Goal: Task Accomplishment & Management: Manage account settings

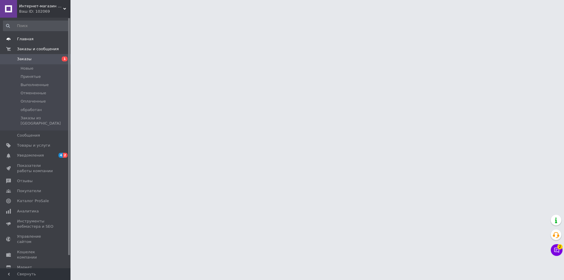
click at [27, 38] on span "Главная" at bounding box center [25, 38] width 16 height 5
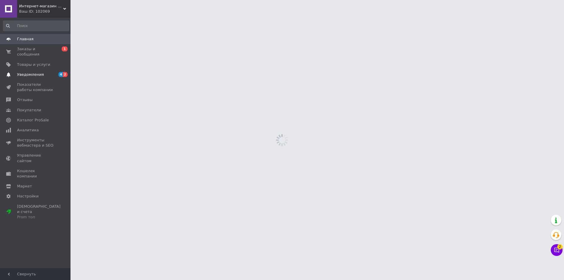
click at [43, 72] on span "Уведомления" at bounding box center [35, 74] width 37 height 5
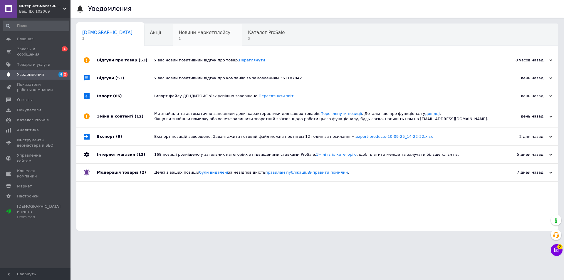
click at [181, 35] on span "Новини маркетплейсу" at bounding box center [205, 32] width 52 height 5
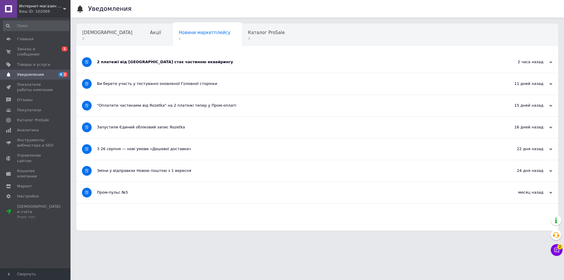
click at [219, 59] on div "2 платежі від Rozetka стає частиною еквайрингу" at bounding box center [295, 61] width 396 height 21
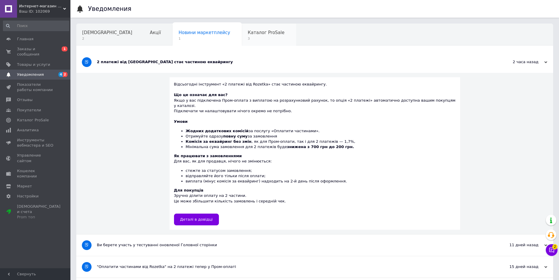
click at [248, 35] on span "Каталог ProSale" at bounding box center [266, 32] width 37 height 5
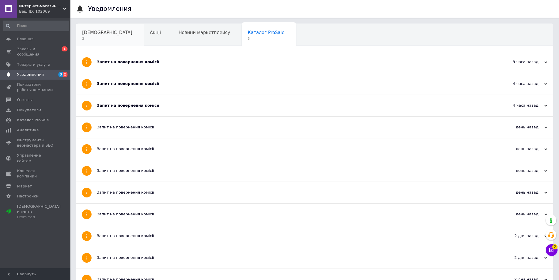
click at [91, 34] on span "Сповіщення" at bounding box center [107, 32] width 50 height 5
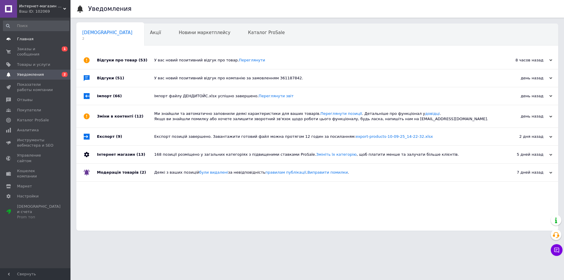
click at [28, 40] on span "Главная" at bounding box center [25, 38] width 16 height 5
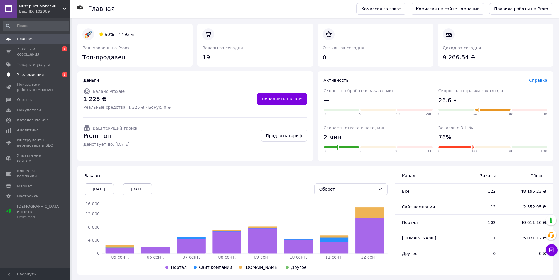
click at [30, 72] on span "Уведомления" at bounding box center [30, 74] width 27 height 5
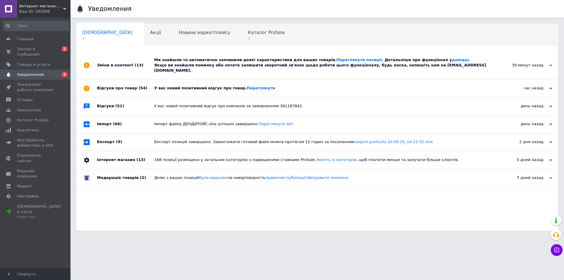
click at [191, 85] on div "У вас новий позитивний відгук про товар. Переглянути" at bounding box center [323, 87] width 339 height 5
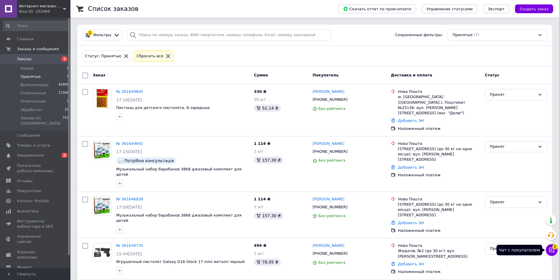
click at [550, 248] on icon at bounding box center [552, 250] width 6 height 6
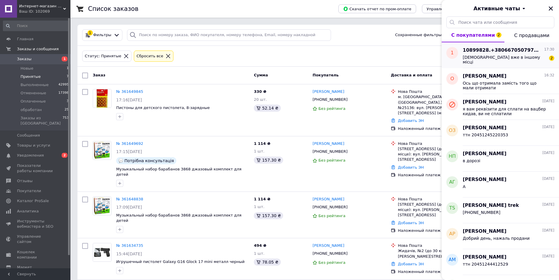
click at [500, 58] on span "[DEMOGRAPHIC_DATA] вже в іншому місці" at bounding box center [504, 59] width 83 height 9
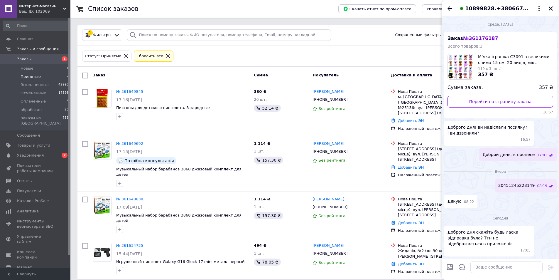
scroll to position [67, 0]
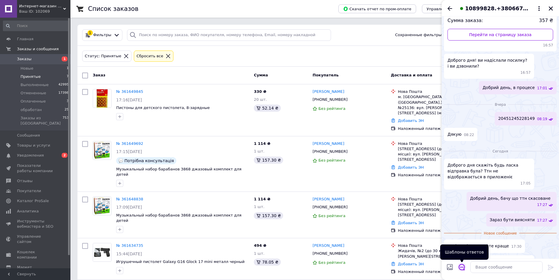
click at [460, 267] on icon "Открыть шаблоны ответов" at bounding box center [462, 267] width 6 height 6
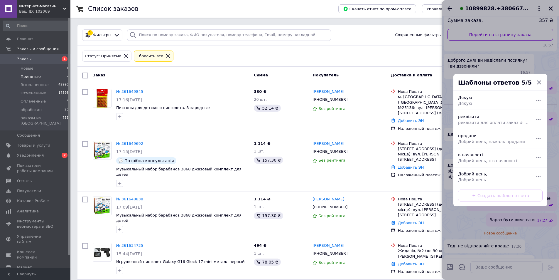
click at [492, 196] on div "Создать шаблон ответа" at bounding box center [501, 195] width 94 height 21
click at [539, 79] on div "Шаблоны ответов 5/5" at bounding box center [501, 82] width 94 height 17
click at [539, 83] on icon "button" at bounding box center [539, 82] width 4 height 4
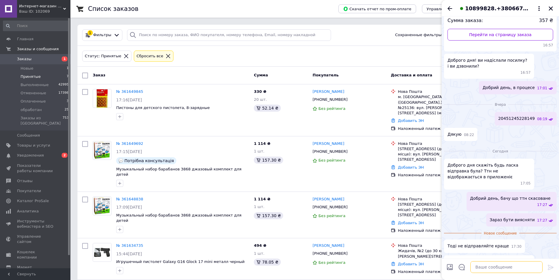
click at [490, 270] on textarea at bounding box center [507, 267] width 72 height 12
type textarea "ок"
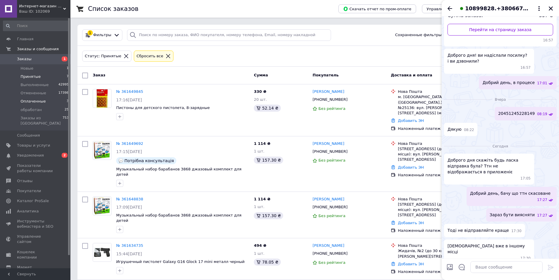
click at [41, 100] on span "Оплаченные" at bounding box center [33, 101] width 25 height 5
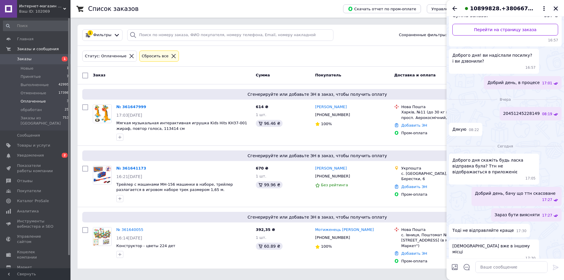
click at [558, 7] on icon "Закрыть" at bounding box center [555, 8] width 5 height 5
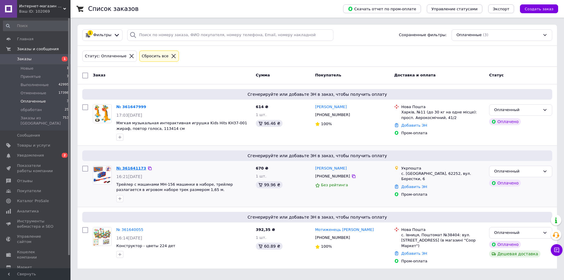
click at [124, 168] on link "№ 361641173" at bounding box center [131, 168] width 30 height 4
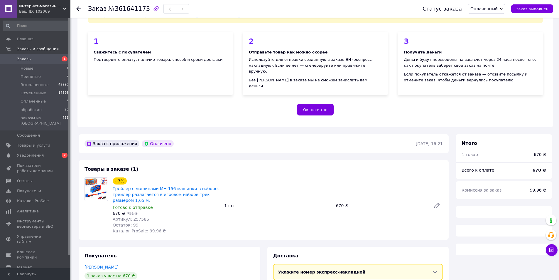
scroll to position [78, 0]
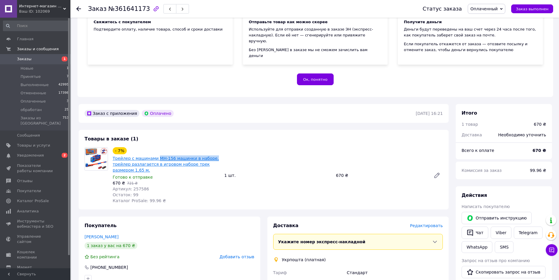
drag, startPoint x: 215, startPoint y: 151, endPoint x: 154, endPoint y: 149, distance: 60.2
click at [154, 155] on span "Трейлер с машинами MH-156 машинки в наборе, трейлер разлагается в игровом набор…" at bounding box center [166, 164] width 107 height 18
copy link "MH-156 машинки в наборе,"
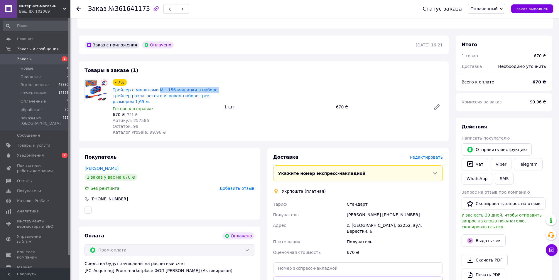
scroll to position [157, 0]
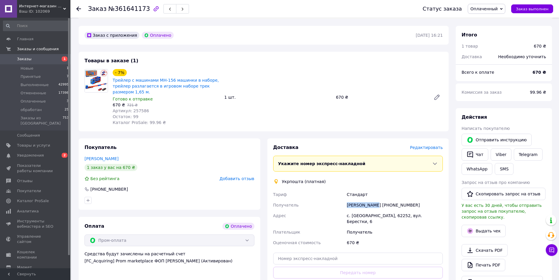
drag, startPoint x: 340, startPoint y: 200, endPoint x: 372, endPoint y: 196, distance: 31.9
click at [372, 196] on div "[PERSON_NAME] [PERSON_NAME] [PHONE_NUMBER] Адрес с. [GEOGRAPHIC_DATA], 62252, в…" at bounding box center [358, 218] width 172 height 59
copy div "Получатель [PERSON_NAME]"
drag, startPoint x: 416, startPoint y: 197, endPoint x: 380, endPoint y: 199, distance: 35.6
click at [380, 200] on div "[PERSON_NAME] [PHONE_NUMBER]" at bounding box center [395, 205] width 98 height 11
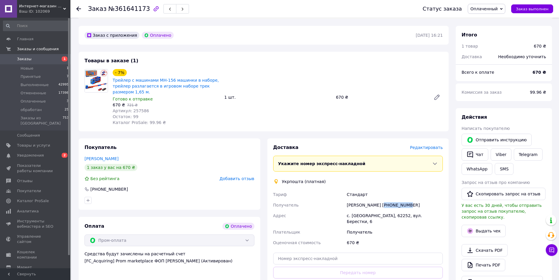
copy div "0997923861"
drag, startPoint x: 338, startPoint y: 210, endPoint x: 413, endPoint y: 209, distance: 74.9
click at [413, 209] on div "[PERSON_NAME] [PERSON_NAME] [PHONE_NUMBER] Адрес с. [GEOGRAPHIC_DATA], 62252, в…" at bounding box center [358, 218] width 172 height 59
copy div "Адрес с. [GEOGRAPHIC_DATA], 62252, вул. Берестки, 6"
click at [499, 148] on link "Viber" at bounding box center [501, 154] width 21 height 12
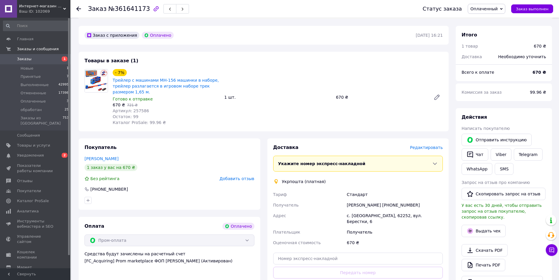
click at [130, 8] on span "№361641173" at bounding box center [129, 8] width 42 height 7
copy span "361641173"
click at [143, 78] on link "Трейлер с машинами MH-156 машинки в наборе, трейлер разлагается в игровом набор…" at bounding box center [166, 86] width 106 height 16
click at [491, 11] on span "Оплаченный" at bounding box center [484, 8] width 27 height 5
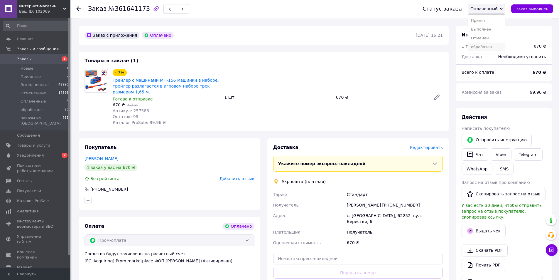
click at [487, 45] on li "обработан" at bounding box center [486, 47] width 37 height 9
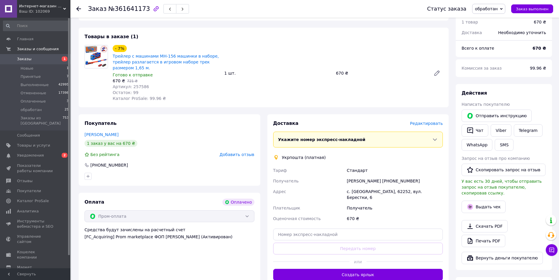
scroll to position [196, 0]
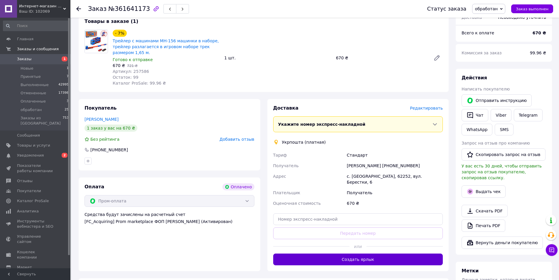
click at [344, 253] on button "Создать ярлык" at bounding box center [358, 259] width 170 height 12
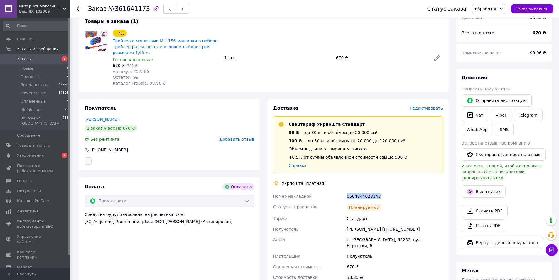
drag, startPoint x: 389, startPoint y: 193, endPoint x: 344, endPoint y: 195, distance: 45.3
click at [344, 195] on div "Номер накладной 0504844628143 Статус отправления Планируемый [PERSON_NAME] [PER…" at bounding box center [358, 237] width 172 height 92
copy div "Номер накладной 0504844628143"
click at [481, 185] on button "Выдать чек" at bounding box center [484, 191] width 44 height 12
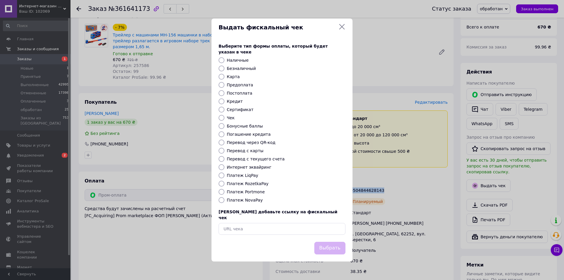
click at [221, 182] on input "Платеж RozetkaPay" at bounding box center [221, 184] width 6 height 6
radio input "true"
click at [323, 242] on button "Выбрать" at bounding box center [329, 248] width 31 height 13
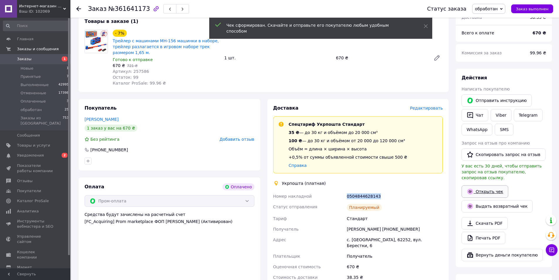
click at [489, 185] on link "Открыть чек" at bounding box center [485, 191] width 47 height 12
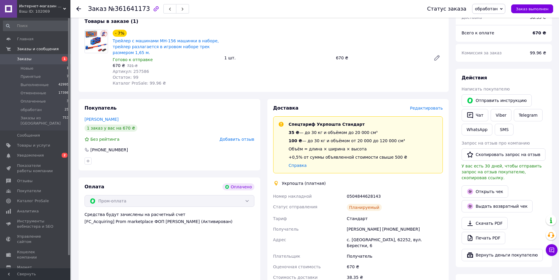
click at [78, 8] on icon at bounding box center [78, 8] width 5 height 5
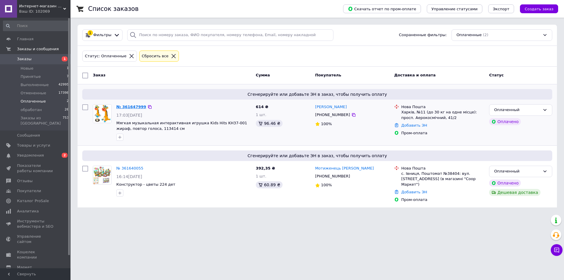
click at [126, 106] on link "№ 361647999" at bounding box center [131, 107] width 30 height 4
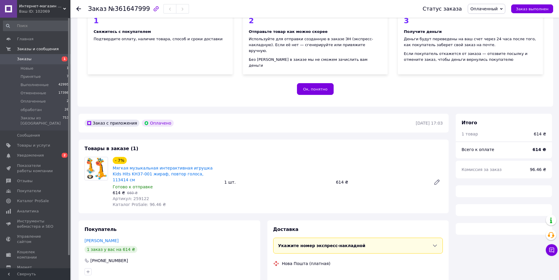
scroll to position [78, 0]
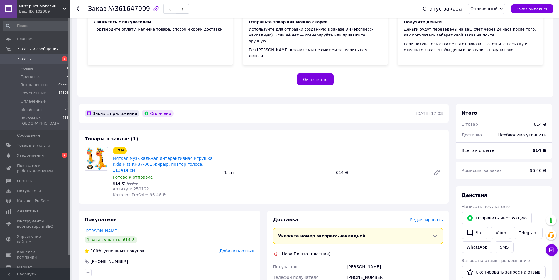
click at [199, 161] on span "Мягкая музыкальная интерактивная игрушка Kids Hits KH37-001 жираф, повтор голос…" at bounding box center [166, 164] width 107 height 18
click at [433, 166] on link at bounding box center [437, 172] width 12 height 12
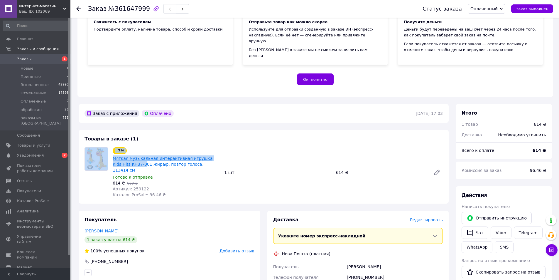
drag, startPoint x: 110, startPoint y: 158, endPoint x: 127, endPoint y: 160, distance: 17.2
click at [127, 160] on div "- 7% Мягкая музыкальная интерактивная игрушка Kids Hits KH37-001 жираф, повтор …" at bounding box center [263, 172] width 363 height 51
click at [142, 156] on link "Мягкая музыкальная интерактивная игрушка Kids Hits KH37-001 жираф, повтор голос…" at bounding box center [163, 164] width 100 height 16
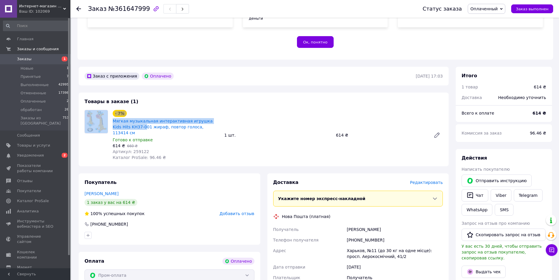
scroll to position [117, 0]
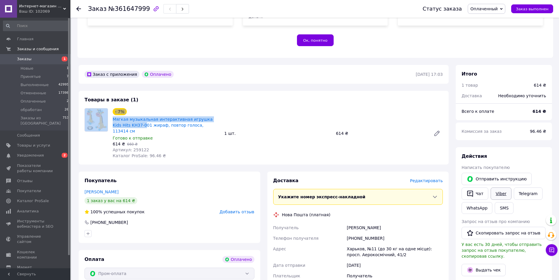
click at [500, 187] on link "Viber" at bounding box center [501, 193] width 21 height 12
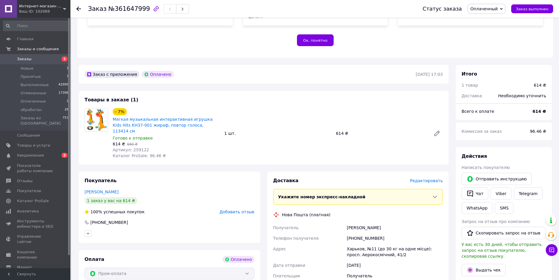
click at [120, 11] on span "№361647999" at bounding box center [129, 8] width 42 height 7
copy span "361647999"
click at [145, 117] on link "Мягкая музыкальная интерактивная игрушка Kids Hits KH37-001 жираф, повтор голос…" at bounding box center [163, 125] width 100 height 16
click at [497, 10] on span "Оплаченный" at bounding box center [484, 8] width 27 height 5
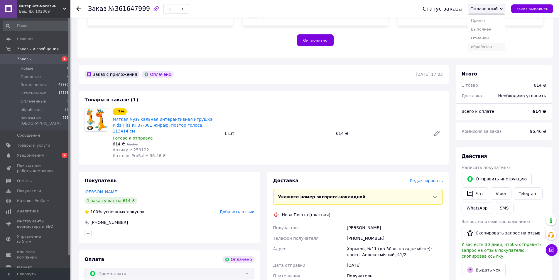
click at [495, 45] on li "обработан" at bounding box center [486, 47] width 37 height 9
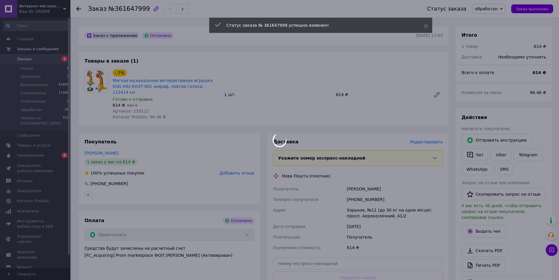
scroll to position [157, 0]
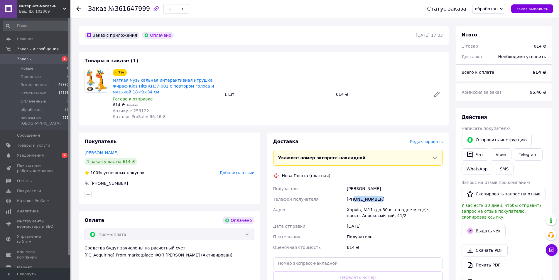
drag, startPoint x: 385, startPoint y: 192, endPoint x: 354, endPoint y: 194, distance: 31.5
click at [354, 194] on div "[PHONE_NUMBER]" at bounding box center [395, 199] width 98 height 11
copy div "0953929701"
click at [502, 148] on link "Viber" at bounding box center [501, 154] width 21 height 12
drag, startPoint x: 342, startPoint y: 205, endPoint x: 359, endPoint y: 205, distance: 16.1
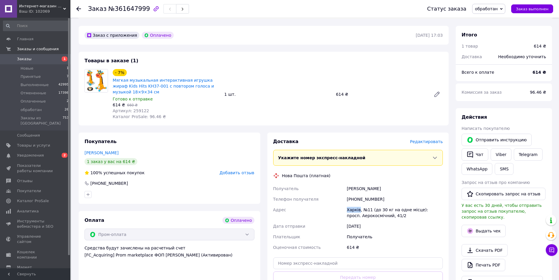
click at [359, 205] on div "Получатель [PERSON_NAME] Телефон получателя [PHONE_NUMBER] Адрес Харків, №11 (д…" at bounding box center [358, 217] width 172 height 69
copy div "[PERSON_NAME]"
click at [438, 91] on icon at bounding box center [437, 94] width 7 height 7
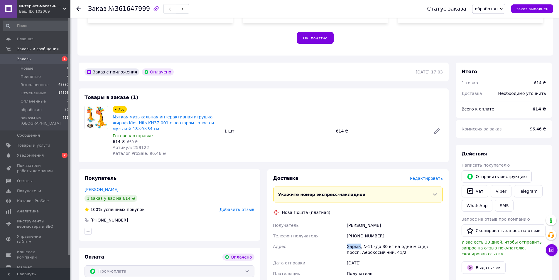
scroll to position [117, 0]
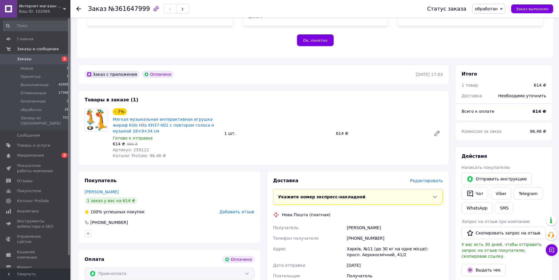
click at [78, 10] on use at bounding box center [78, 8] width 5 height 5
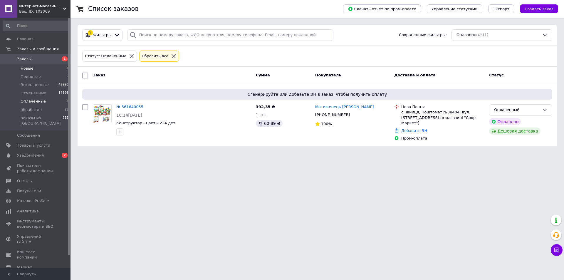
click at [34, 68] on li "Новые 1" at bounding box center [36, 68] width 72 height 8
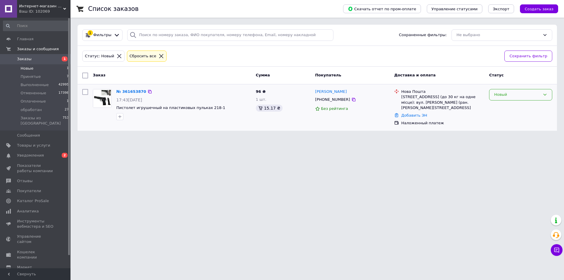
click at [525, 94] on div "Новый" at bounding box center [517, 95] width 46 height 6
click at [498, 106] on li "Принят" at bounding box center [520, 107] width 63 height 11
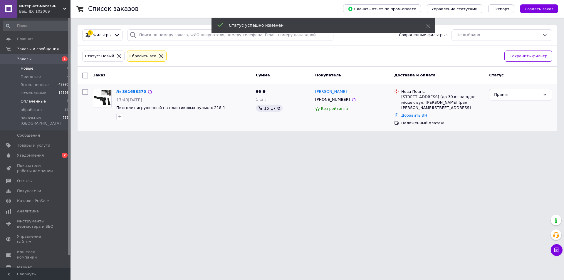
click at [37, 99] on span "Оплаченные" at bounding box center [33, 101] width 25 height 5
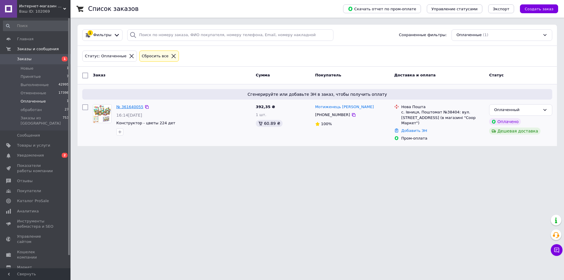
click at [131, 107] on link "№ 361640055" at bounding box center [129, 107] width 27 height 4
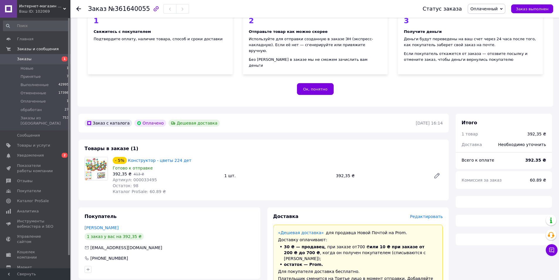
scroll to position [78, 0]
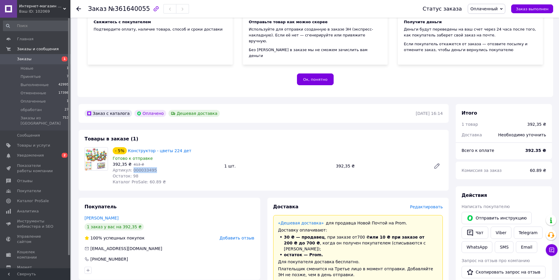
drag, startPoint x: 156, startPoint y: 164, endPoint x: 130, endPoint y: 164, distance: 25.8
click at [130, 167] on div "Артикул: 000033495" at bounding box center [166, 170] width 107 height 6
copy span "000033495"
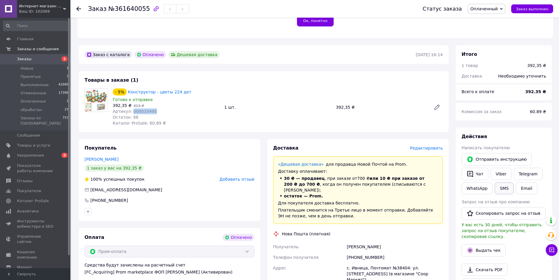
scroll to position [157, 0]
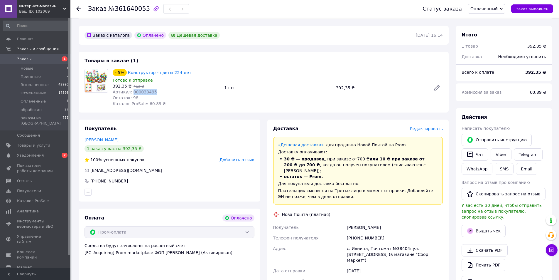
drag, startPoint x: 344, startPoint y: 217, endPoint x: 395, endPoint y: 216, distance: 50.2
click at [395, 222] on div "Получатель [PERSON_NAME] Телефон получателя [PHONE_NUMBER] Адрес с. Ивница, Поч…" at bounding box center [358, 259] width 172 height 75
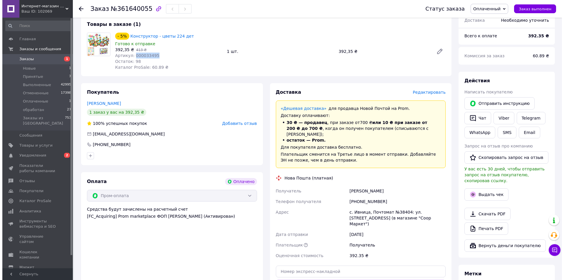
scroll to position [196, 0]
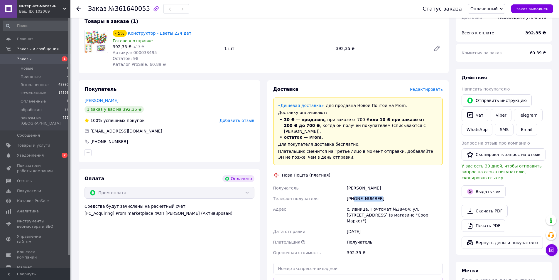
drag, startPoint x: 378, startPoint y: 186, endPoint x: 355, endPoint y: 187, distance: 22.6
click at [355, 193] on div "[PHONE_NUMBER]" at bounding box center [395, 198] width 98 height 11
drag, startPoint x: 344, startPoint y: 197, endPoint x: 367, endPoint y: 197, distance: 22.6
click at [367, 197] on div "Получатель [PERSON_NAME] Телефон получателя [PHONE_NUMBER] Адрес с. Ивница, Поч…" at bounding box center [358, 220] width 172 height 75
click at [501, 109] on link "Viber" at bounding box center [501, 115] width 21 height 12
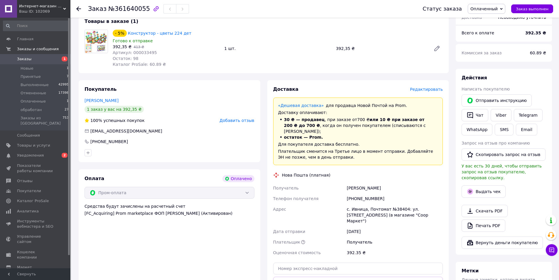
click at [120, 7] on span "№361640055" at bounding box center [129, 8] width 42 height 7
click at [492, 6] on span "Оплаченный" at bounding box center [484, 8] width 27 height 5
click at [488, 48] on li "обработан" at bounding box center [486, 47] width 37 height 9
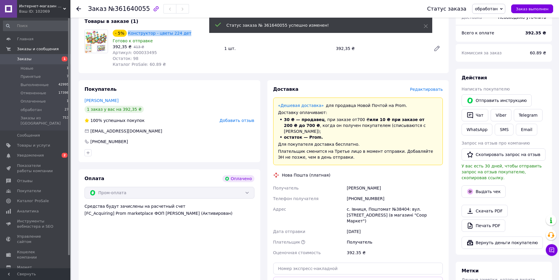
drag, startPoint x: 184, startPoint y: 26, endPoint x: 127, endPoint y: 28, distance: 57.9
click at [127, 29] on div "- 5% Конструктор - цветы 224 дет" at bounding box center [166, 33] width 108 height 8
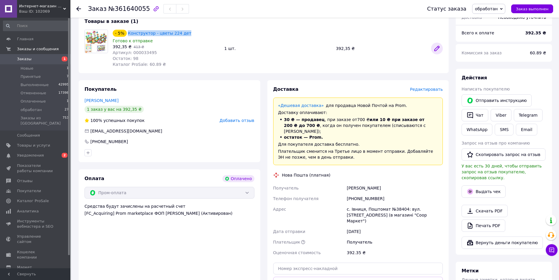
click at [439, 46] on icon at bounding box center [437, 48] width 5 height 5
click at [498, 109] on link "Viber" at bounding box center [501, 115] width 21 height 12
click at [483, 185] on button "Выдать чек" at bounding box center [484, 191] width 44 height 12
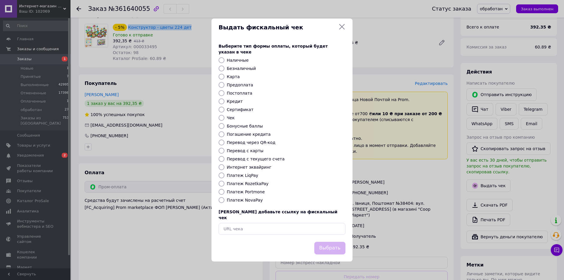
click at [221, 184] on input "Платеж RozetkaPay" at bounding box center [221, 184] width 6 height 6
radio input "true"
click at [335, 242] on button "Выбрать" at bounding box center [329, 248] width 31 height 13
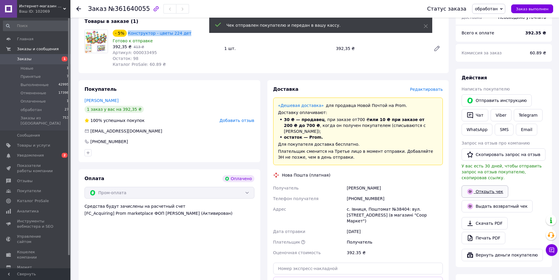
click at [489, 185] on link "Открыть чек" at bounding box center [485, 191] width 47 height 12
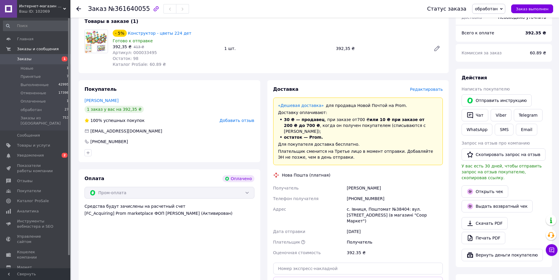
click at [433, 80] on div "Доставка Редактировать «Дешевая доставка»   для продавца [GEOGRAPHIC_DATA] на P…" at bounding box center [358, 200] width 182 height 240
click at [433, 87] on span "Редактировать" at bounding box center [426, 89] width 33 height 5
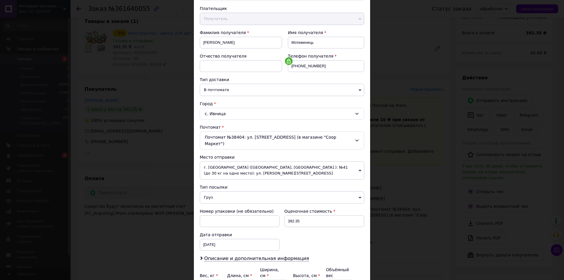
scroll to position [78, 0]
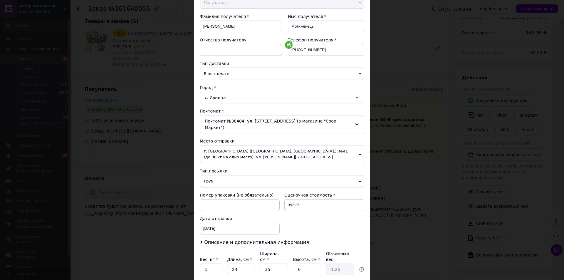
click at [222, 150] on span "г. [GEOGRAPHIC_DATA] ([GEOGRAPHIC_DATA], [GEOGRAPHIC_DATA].): №41 (до 30 кг на …" at bounding box center [282, 154] width 164 height 18
click at [326, 227] on div "Номер упаковки (не обязательно) Оценочная стоимость 392.35 Дата отправки [DATE]…" at bounding box center [281, 213] width 169 height 47
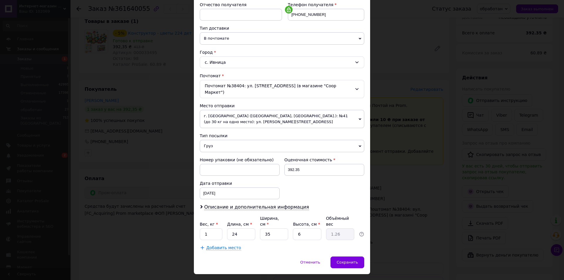
scroll to position [116, 0]
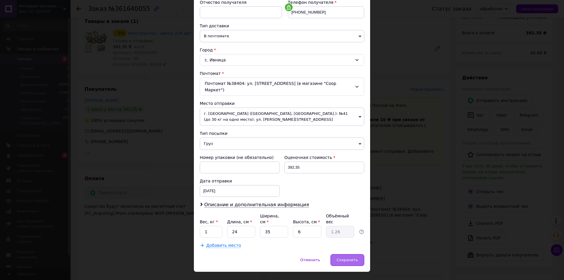
click at [344, 258] on span "Сохранить" at bounding box center [347, 260] width 21 height 4
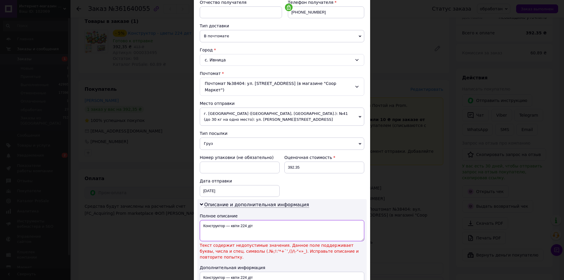
drag, startPoint x: 224, startPoint y: 217, endPoint x: 269, endPoint y: 225, distance: 45.5
click at [268, 225] on textarea "Конструктор — квіти 224 діт" at bounding box center [282, 230] width 164 height 21
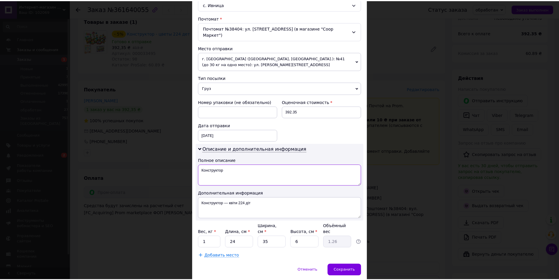
scroll to position [182, 0]
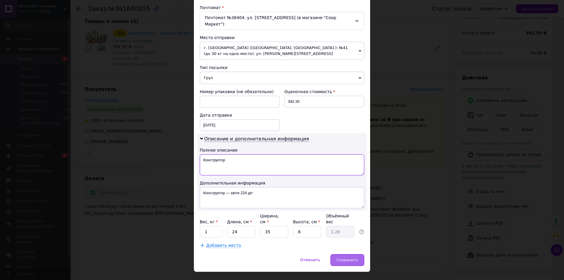
type textarea "Конструктор"
click at [347, 258] on span "Сохранить" at bounding box center [347, 260] width 21 height 4
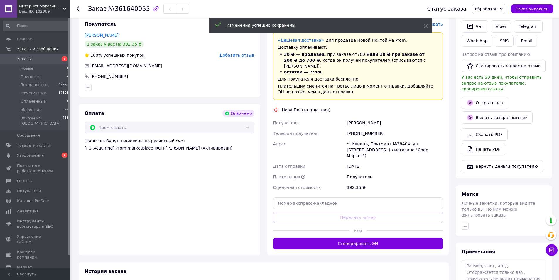
scroll to position [287, 0]
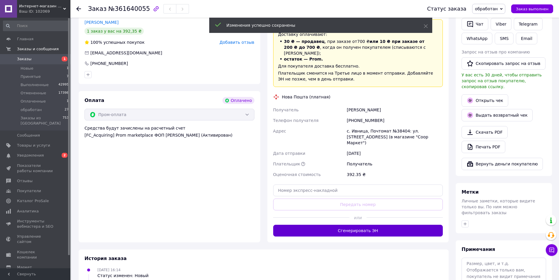
click at [339, 225] on button "Сгенерировать ЭН" at bounding box center [358, 231] width 170 height 12
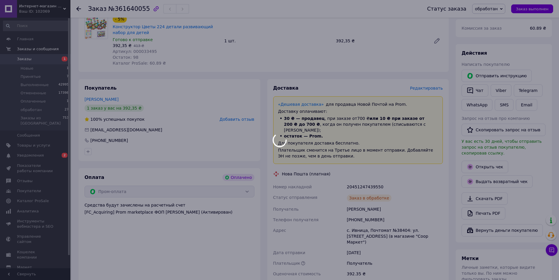
scroll to position [209, 0]
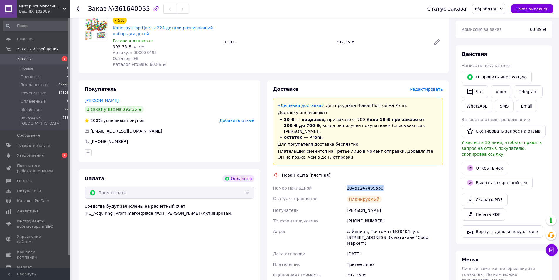
drag, startPoint x: 391, startPoint y: 173, endPoint x: 347, endPoint y: 176, distance: 43.3
click at [347, 183] on div "20451247439550" at bounding box center [395, 188] width 98 height 11
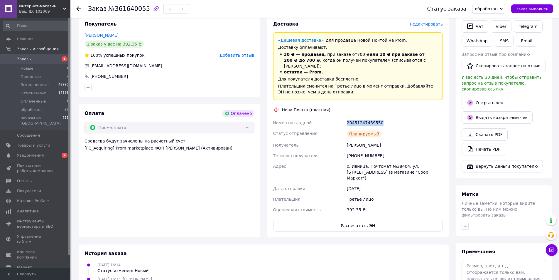
scroll to position [287, 0]
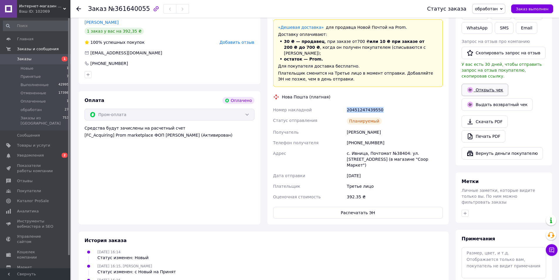
click at [484, 84] on link "Открыть чек" at bounding box center [485, 90] width 47 height 12
click at [349, 207] on button "Распечатать ЭН" at bounding box center [358, 213] width 170 height 12
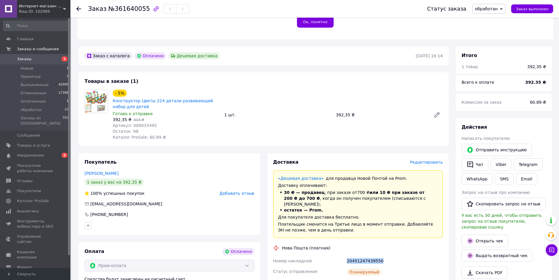
scroll to position [130, 0]
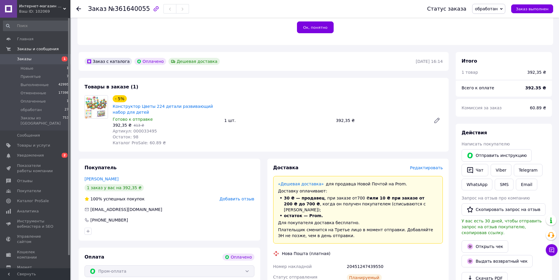
click at [78, 8] on icon at bounding box center [78, 8] width 5 height 5
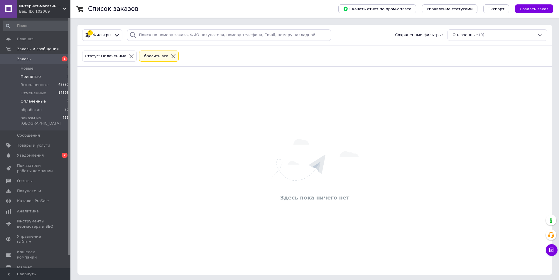
click at [47, 76] on li "Принятые 8" at bounding box center [36, 77] width 72 height 8
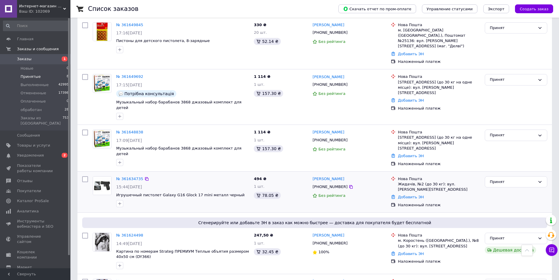
scroll to position [101, 0]
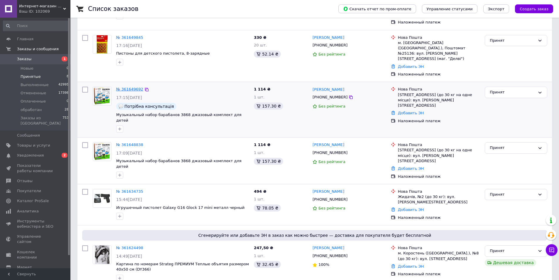
click at [133, 87] on link "№ 361649692" at bounding box center [129, 89] width 27 height 4
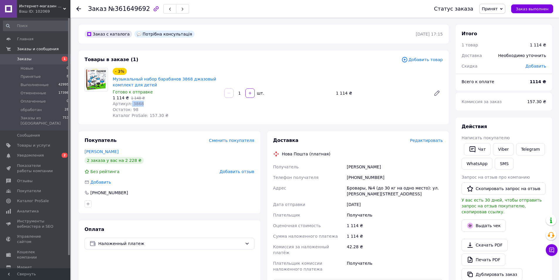
drag, startPoint x: 148, startPoint y: 105, endPoint x: 129, endPoint y: 102, distance: 19.2
click at [129, 102] on div "Артикул: 3868" at bounding box center [166, 104] width 107 height 6
click at [439, 95] on icon at bounding box center [437, 93] width 7 height 7
drag, startPoint x: 371, startPoint y: 174, endPoint x: 341, endPoint y: 178, distance: 30.5
click at [341, 178] on div "Получатель [PERSON_NAME] Телефон получателя [PHONE_NUMBER] [PERSON_NAME], №4 (д…" at bounding box center [358, 217] width 172 height 113
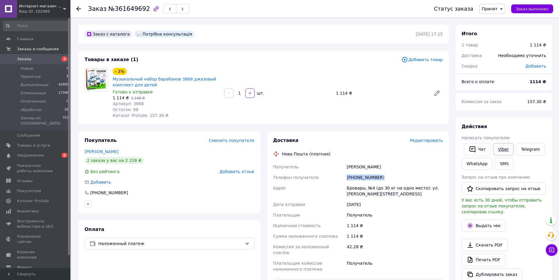
click at [504, 147] on link "Viber" at bounding box center [503, 149] width 21 height 12
click at [505, 149] on link "Viber" at bounding box center [503, 149] width 21 height 12
click at [499, 149] on link "Viber" at bounding box center [503, 149] width 21 height 12
click at [501, 148] on link "Viber" at bounding box center [503, 149] width 21 height 12
click at [96, 111] on div at bounding box center [96, 93] width 28 height 51
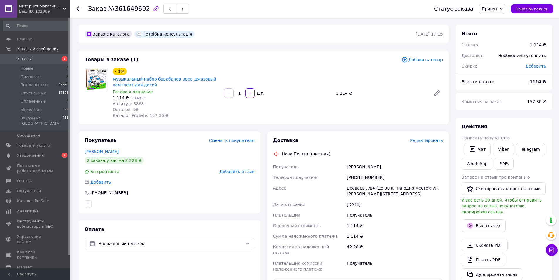
click at [79, 7] on icon at bounding box center [78, 8] width 5 height 5
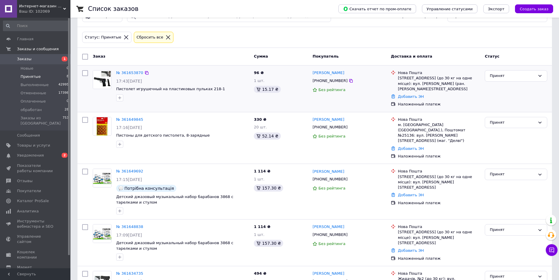
scroll to position [78, 0]
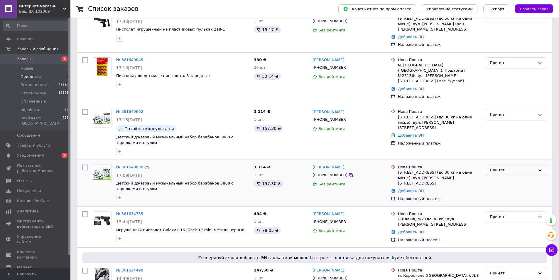
click at [537, 166] on div "Принят" at bounding box center [516, 169] width 63 height 11
click at [501, 188] on li "Отменен" at bounding box center [516, 193] width 62 height 11
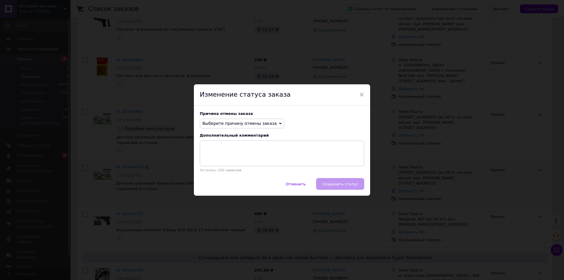
click at [235, 119] on span "Выберите причину отмены заказа" at bounding box center [242, 124] width 85 height 10
click at [222, 168] on li "Заказ-дубликат" at bounding box center [242, 168] width 84 height 8
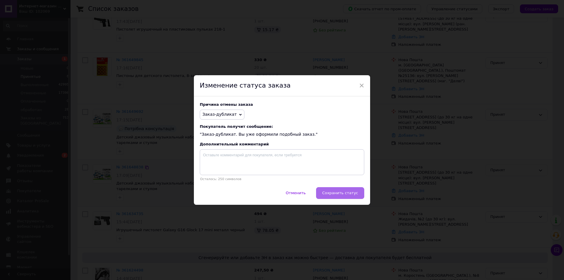
click at [350, 195] on span "Сохранить статус" at bounding box center [340, 193] width 36 height 4
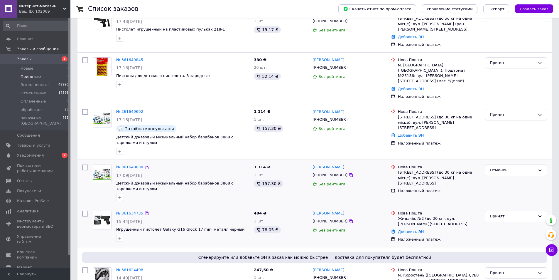
click at [126, 211] on link "№ 361634735" at bounding box center [129, 213] width 27 height 4
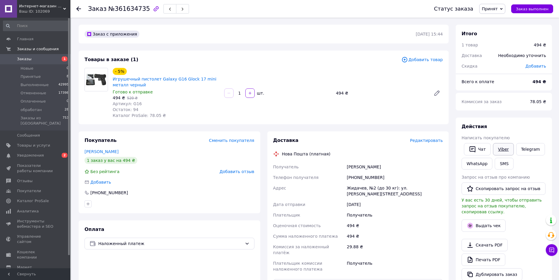
click at [506, 149] on link "Viber" at bounding box center [503, 149] width 21 height 12
drag, startPoint x: 148, startPoint y: 101, endPoint x: 130, endPoint y: 102, distance: 17.7
click at [130, 102] on div "Артикул: G16" at bounding box center [166, 104] width 107 height 6
drag, startPoint x: 352, startPoint y: 178, endPoint x: 339, endPoint y: 176, distance: 13.6
click at [339, 176] on div "Получатель [PERSON_NAME] Телефон получателя [PHONE_NUMBER] [PERSON_NAME], №2 (д…" at bounding box center [358, 217] width 172 height 113
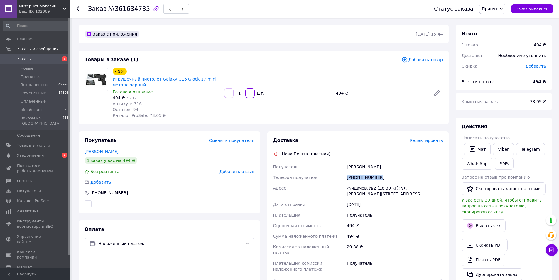
drag, startPoint x: 390, startPoint y: 168, endPoint x: 344, endPoint y: 167, distance: 46.7
click at [342, 167] on div "Получатель [PERSON_NAME] Телефон получателя [PHONE_NUMBER] [PERSON_NAME], №2 (д…" at bounding box center [358, 217] width 172 height 113
click at [440, 91] on icon at bounding box center [437, 93] width 7 height 7
click at [434, 140] on span "Редактировать" at bounding box center [426, 140] width 33 height 5
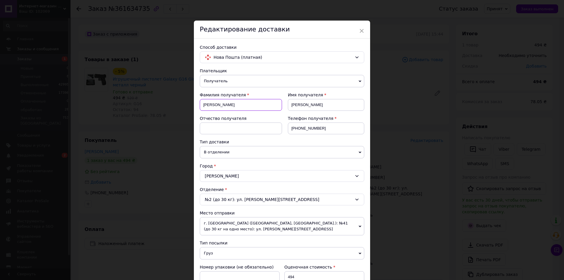
drag, startPoint x: 226, startPoint y: 106, endPoint x: 202, endPoint y: 106, distance: 24.1
click at [202, 106] on input "[PERSON_NAME]" at bounding box center [241, 105] width 82 height 12
type input "f"
click at [206, 103] on input at bounding box center [241, 105] width 82 height 12
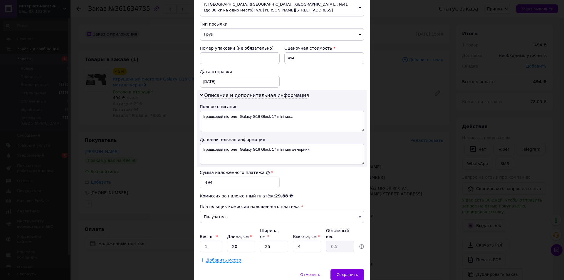
scroll to position [122, 0]
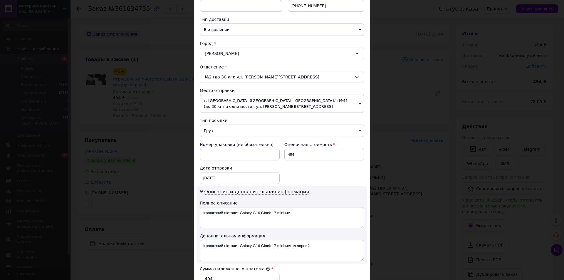
type input "[PERSON_NAME]"
click at [242, 102] on span "г. [GEOGRAPHIC_DATA] ([GEOGRAPHIC_DATA], [GEOGRAPHIC_DATA].): №41 (до 30 кг на …" at bounding box center [282, 104] width 164 height 18
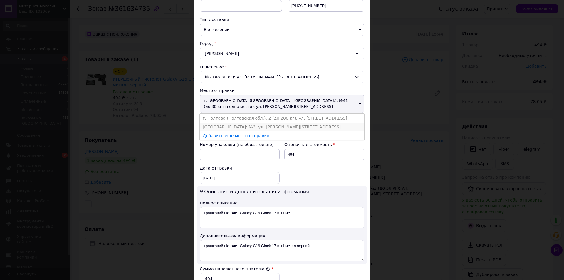
click at [226, 126] on li "[GEOGRAPHIC_DATA]: №3: ул. [PERSON_NAME][STREET_ADDRESS]" at bounding box center [282, 126] width 164 height 9
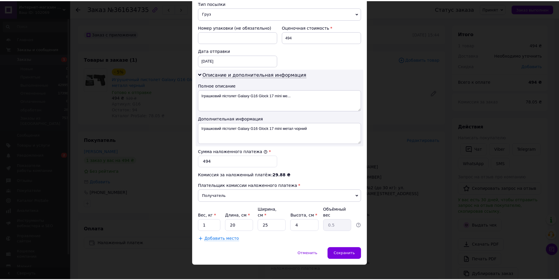
scroll to position [234, 0]
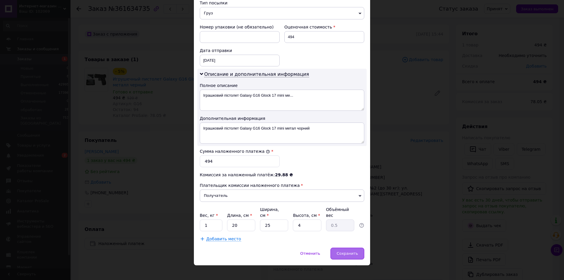
click at [342, 251] on span "Сохранить" at bounding box center [347, 253] width 21 height 4
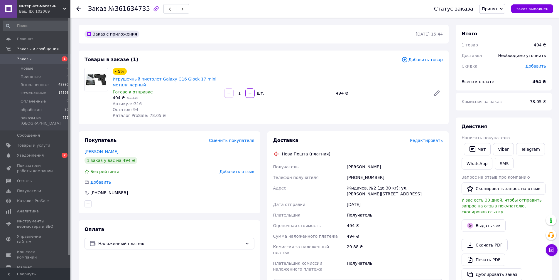
click at [424, 58] on span "Добавить товар" at bounding box center [422, 59] width 41 height 6
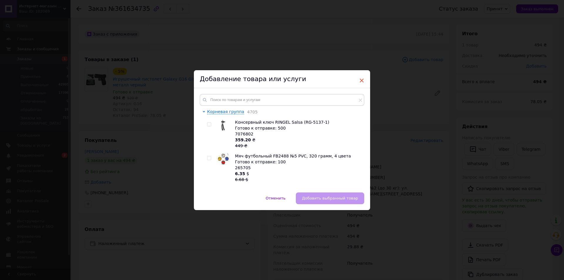
click at [360, 79] on span "×" at bounding box center [361, 80] width 5 height 10
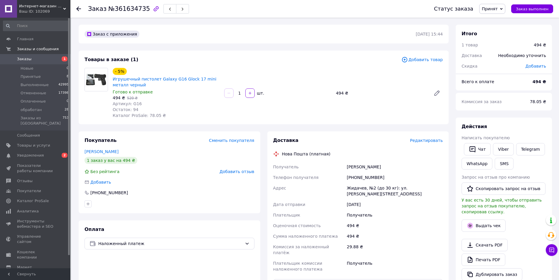
click at [428, 60] on span "Добавить товар" at bounding box center [422, 59] width 41 height 6
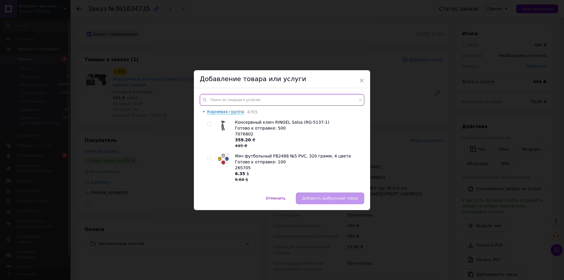
click at [217, 100] on input "text" at bounding box center [282, 100] width 164 height 12
paste input "12.2"
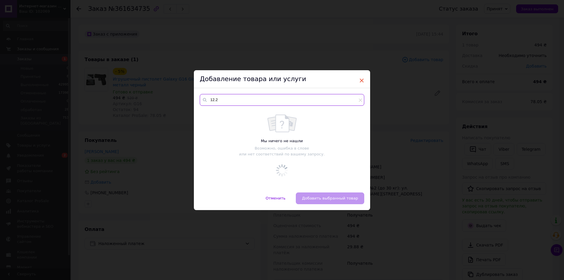
type input "12.2"
click at [362, 79] on span "×" at bounding box center [361, 80] width 5 height 10
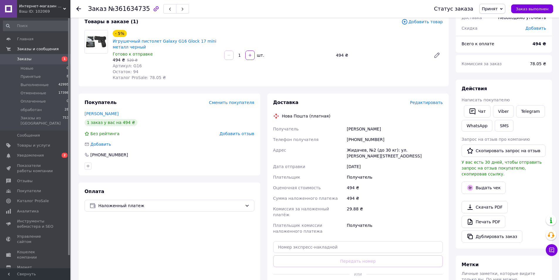
scroll to position [39, 0]
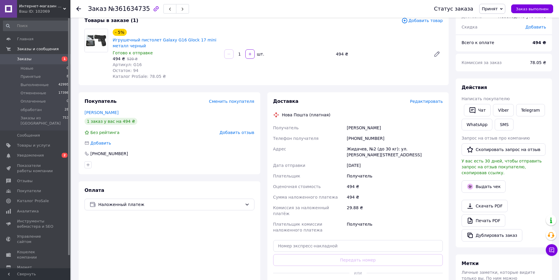
drag, startPoint x: 395, startPoint y: 130, endPoint x: 347, endPoint y: 127, distance: 48.5
click at [347, 127] on div "[PERSON_NAME]" at bounding box center [395, 127] width 98 height 11
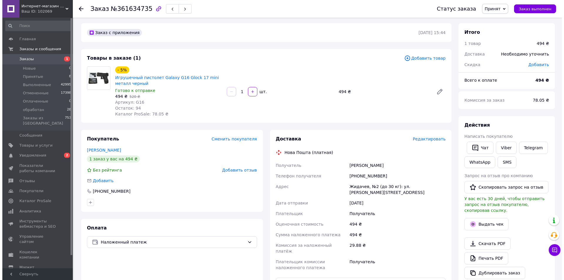
scroll to position [0, 0]
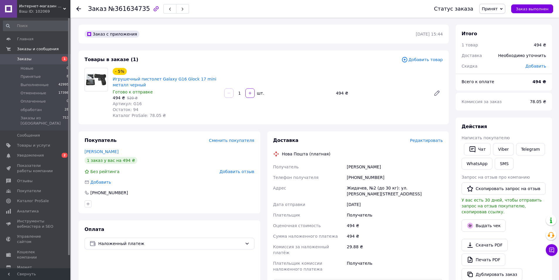
click at [437, 60] on span "Добавить товар" at bounding box center [422, 59] width 41 height 6
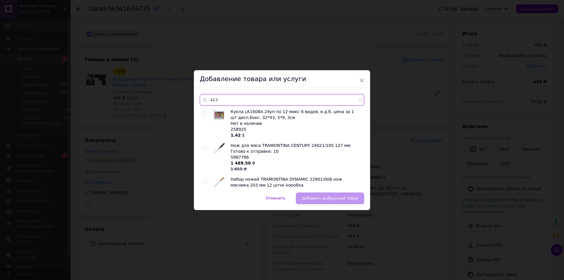
click at [216, 98] on input "12.2" at bounding box center [282, 100] width 164 height 12
click at [220, 98] on input "12.2" at bounding box center [282, 100] width 164 height 12
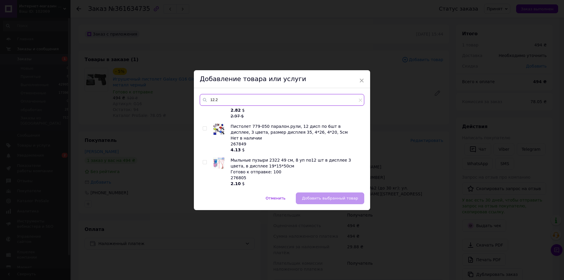
scroll to position [2155, 0]
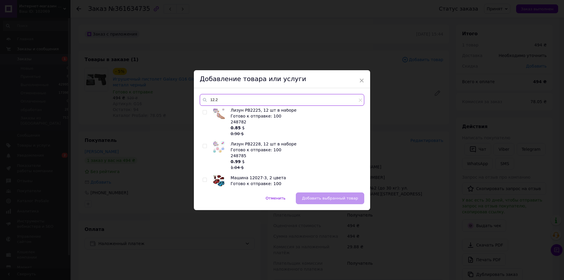
click at [200, 102] on input "12.2" at bounding box center [282, 100] width 164 height 12
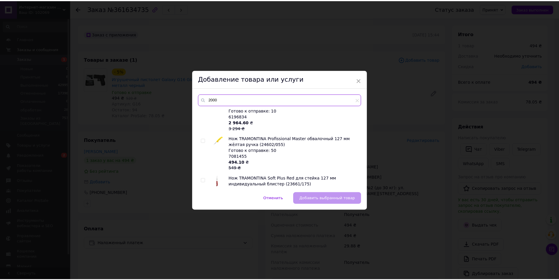
scroll to position [0, 0]
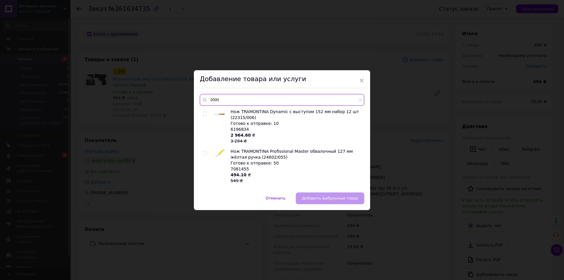
click at [208, 100] on input "2000" at bounding box center [282, 100] width 164 height 12
type input "2000"
click at [364, 76] on div "Добавление товара или услуги" at bounding box center [282, 79] width 176 height 18
click at [362, 78] on span "×" at bounding box center [361, 80] width 5 height 10
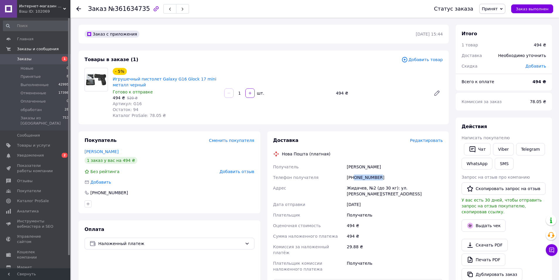
drag, startPoint x: 381, startPoint y: 175, endPoint x: 355, endPoint y: 179, distance: 26.8
click at [355, 179] on div "[PHONE_NUMBER]" at bounding box center [395, 177] width 98 height 11
click at [494, 12] on span "Принят" at bounding box center [492, 9] width 26 height 10
click at [504, 44] on li "обработан" at bounding box center [495, 47] width 31 height 9
click at [79, 9] on icon at bounding box center [78, 8] width 5 height 5
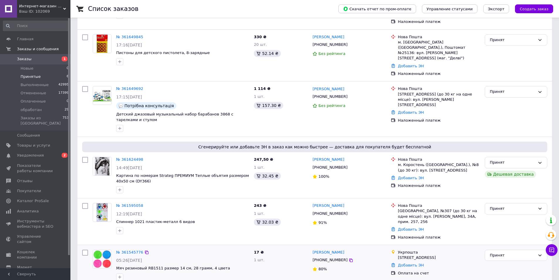
scroll to position [103, 0]
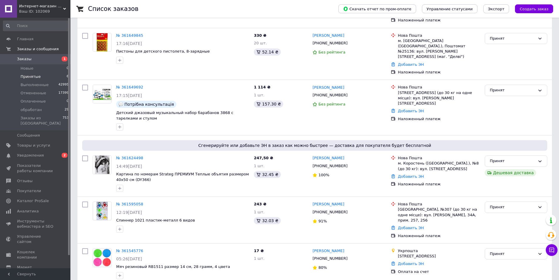
click at [33, 75] on span "Принятые" at bounding box center [31, 76] width 20 height 5
click at [35, 110] on span "обработан" at bounding box center [31, 109] width 21 height 5
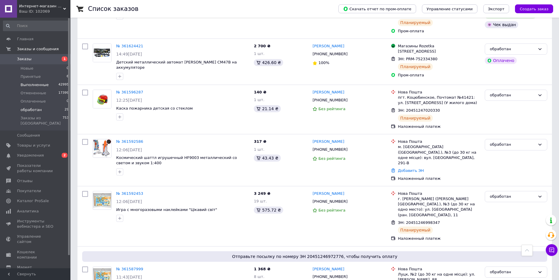
scroll to position [235, 0]
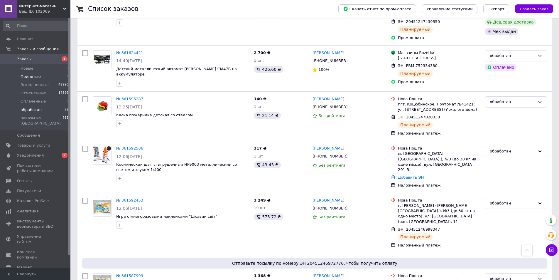
click at [37, 73] on li "Принятые 6" at bounding box center [36, 77] width 72 height 8
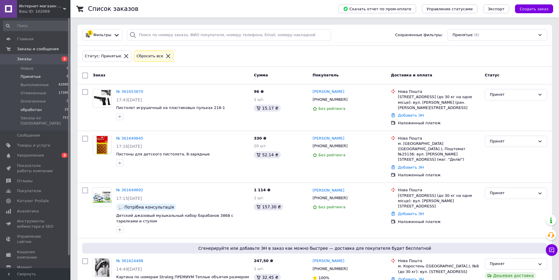
click at [40, 109] on li "обработан 29" at bounding box center [36, 110] width 72 height 8
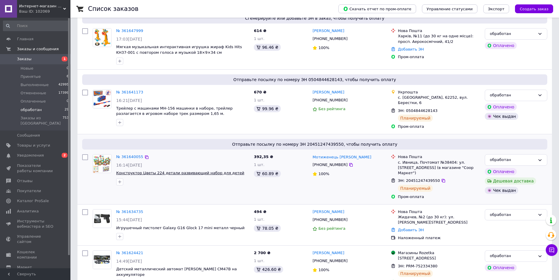
scroll to position [117, 0]
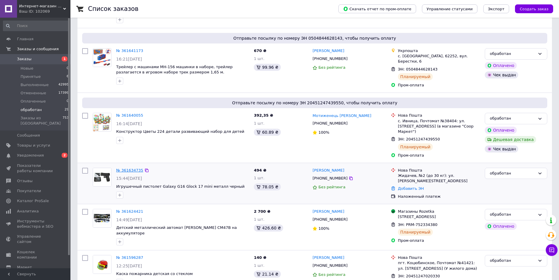
click at [126, 168] on link "№ 361634735" at bounding box center [129, 170] width 27 height 4
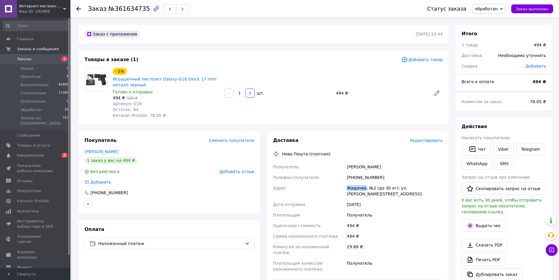
drag, startPoint x: 343, startPoint y: 188, endPoint x: 363, endPoint y: 190, distance: 20.0
click at [363, 190] on div "Получатель [PERSON_NAME] Телефон получателя [PHONE_NUMBER] [PERSON_NAME], №2 (д…" at bounding box center [358, 217] width 172 height 113
click at [79, 9] on use at bounding box center [78, 8] width 5 height 5
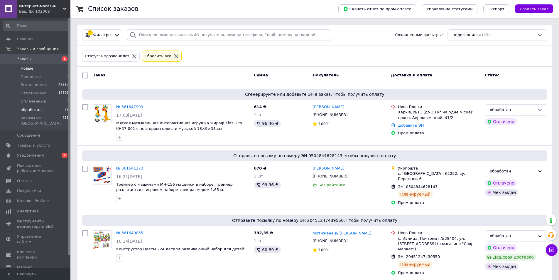
click at [33, 68] on li "Новые 0" at bounding box center [36, 68] width 72 height 8
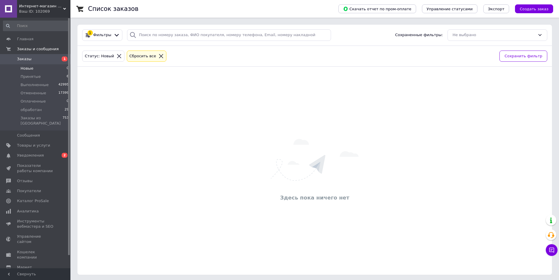
click at [159, 55] on icon at bounding box center [161, 55] width 5 height 5
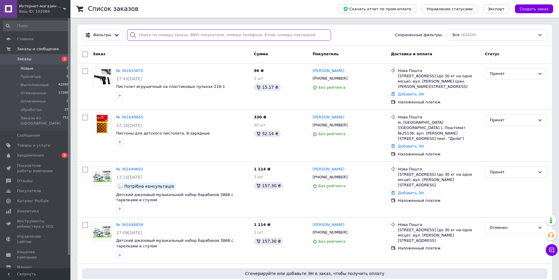
click at [147, 35] on input "search" at bounding box center [229, 34] width 204 height 11
paste input "[PHONE_NUMBER]"
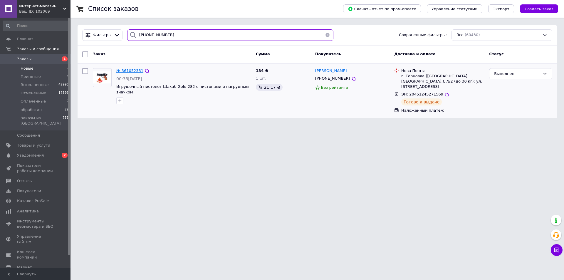
type input "[PHONE_NUMBER]"
click at [121, 72] on span "№ 361052381" at bounding box center [129, 70] width 27 height 4
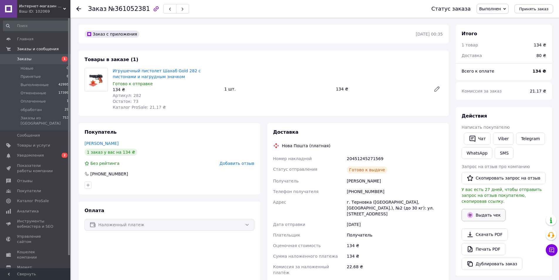
click at [479, 209] on button "Выдать чек" at bounding box center [484, 215] width 44 height 12
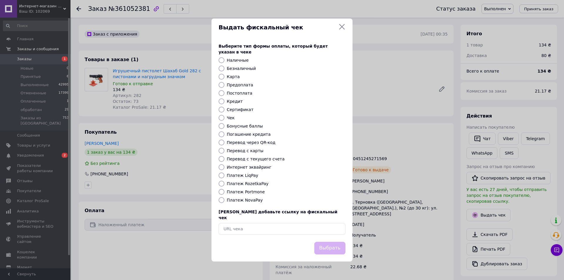
click at [222, 183] on input "Платеж RozetkaPay" at bounding box center [221, 184] width 6 height 6
radio input "true"
click at [224, 200] on input "Платеж NovaPay" at bounding box center [221, 200] width 6 height 6
radio input "true"
click at [328, 242] on button "Выбрать" at bounding box center [329, 248] width 31 height 13
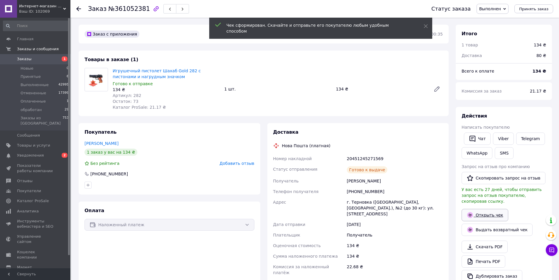
click at [493, 210] on link "Открыть чек" at bounding box center [485, 215] width 47 height 12
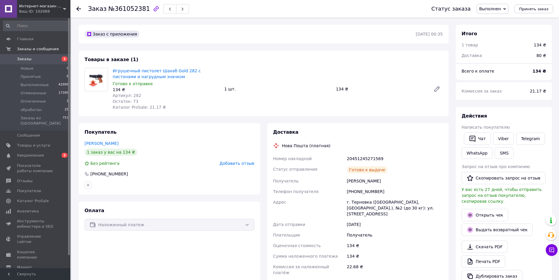
click at [77, 9] on use at bounding box center [78, 8] width 5 height 5
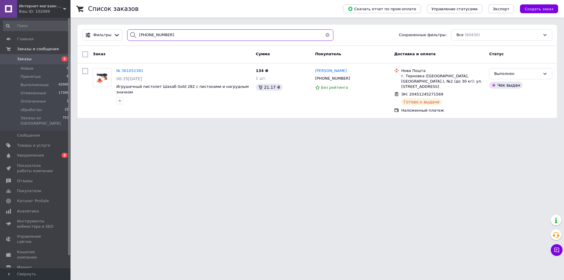
drag, startPoint x: 169, startPoint y: 36, endPoint x: 132, endPoint y: 35, distance: 36.4
click at [132, 35] on div "[PHONE_NUMBER]" at bounding box center [230, 34] width 206 height 11
paste input "[PHONE_NUMBER]"
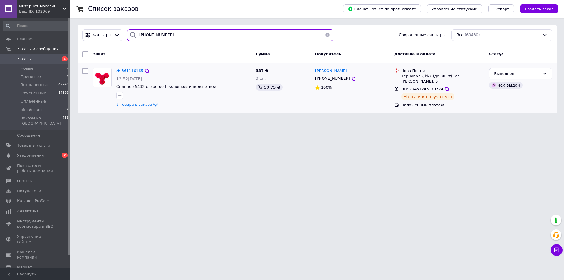
type input "[PHONE_NUMBER]"
click at [504, 85] on div "Чек выдан" at bounding box center [505, 85] width 33 height 7
click at [130, 69] on span "№ 361116165" at bounding box center [129, 70] width 27 height 4
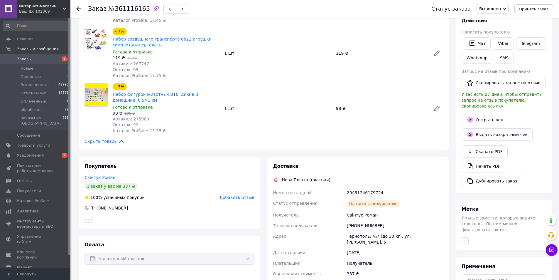
scroll to position [14, 0]
click at [487, 114] on link "Открыть чек" at bounding box center [485, 120] width 47 height 12
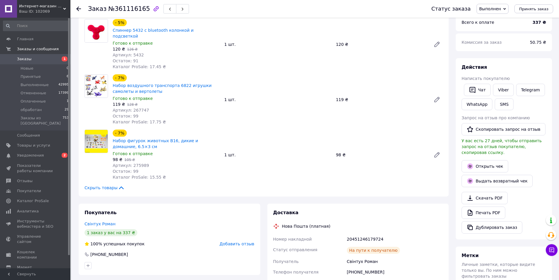
scroll to position [17, 0]
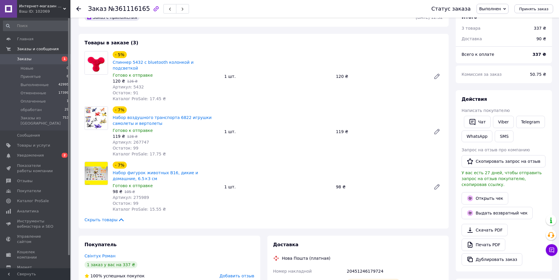
click at [78, 11] on use at bounding box center [78, 8] width 5 height 5
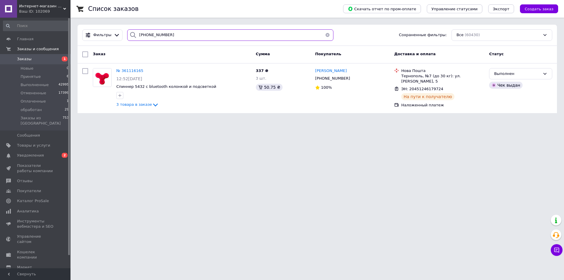
drag, startPoint x: 177, startPoint y: 37, endPoint x: 128, endPoint y: 36, distance: 48.5
click at [128, 36] on div "[PHONE_NUMBER]" at bounding box center [230, 34] width 206 height 11
paste input "[PHONE_NUMBER]"
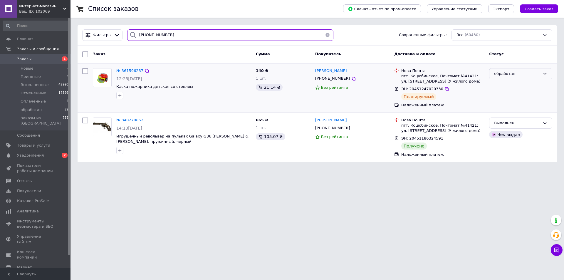
type input "[PHONE_NUMBER]"
click at [511, 73] on div "обработан" at bounding box center [517, 74] width 46 height 6
click at [499, 95] on li "Выполнен" at bounding box center [520, 96] width 63 height 11
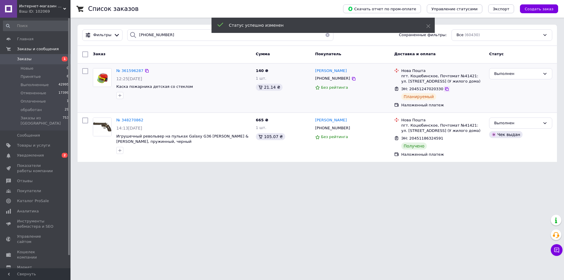
click at [444, 89] on icon at bounding box center [446, 89] width 5 height 5
click at [131, 70] on span "№ 361596287" at bounding box center [129, 70] width 27 height 4
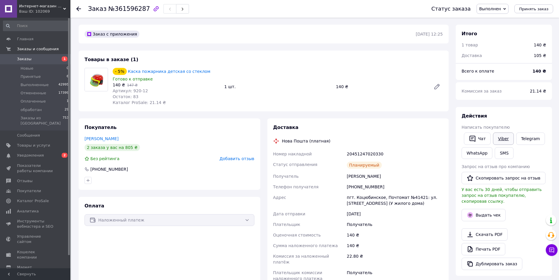
click at [503, 140] on link "Viber" at bounding box center [503, 138] width 21 height 12
click at [158, 73] on link "Каска пожарника детская со стеклом" at bounding box center [169, 71] width 83 height 5
click at [485, 209] on button "Выдать чек" at bounding box center [484, 215] width 44 height 12
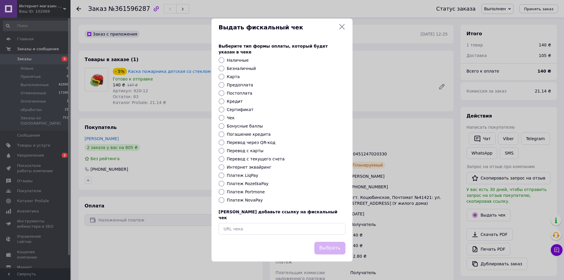
click at [220, 198] on input "Платеж NovaPay" at bounding box center [221, 200] width 6 height 6
radio input "true"
click at [328, 242] on button "Выбрать" at bounding box center [329, 248] width 31 height 13
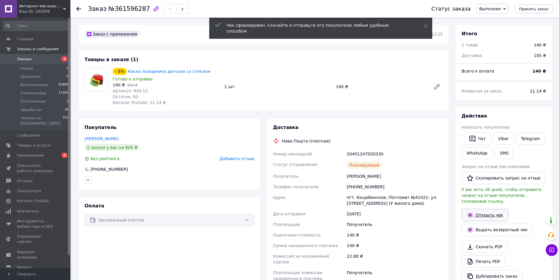
click at [491, 209] on link "Открыть чек" at bounding box center [485, 215] width 47 height 12
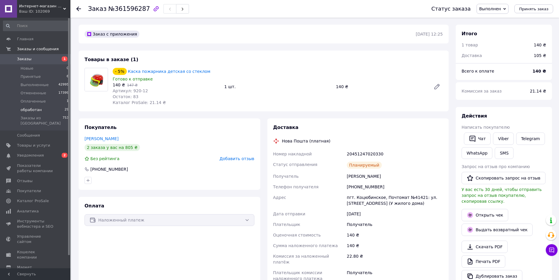
click at [34, 107] on span "обработан" at bounding box center [31, 109] width 21 height 5
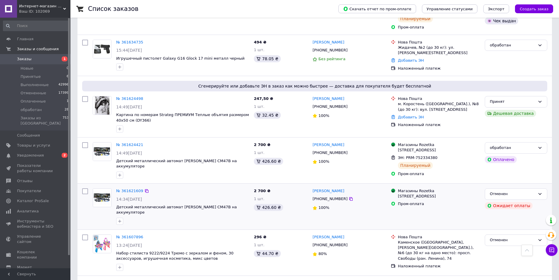
scroll to position [509, 0]
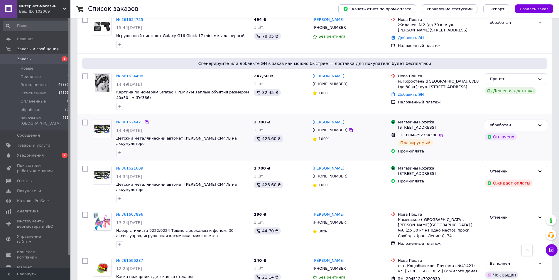
click at [136, 120] on link "№ 361624421" at bounding box center [129, 122] width 27 height 4
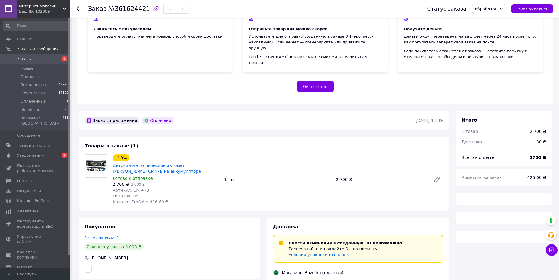
scroll to position [117, 0]
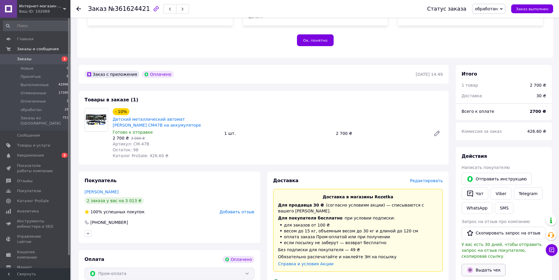
click at [485, 264] on button "Выдать чек" at bounding box center [484, 270] width 44 height 12
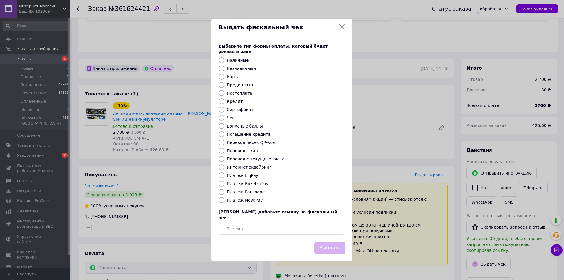
click at [222, 185] on input "Платеж RozetkaPay" at bounding box center [221, 184] width 6 height 6
radio input "true"
click at [338, 244] on button "Выбрать" at bounding box center [329, 248] width 31 height 13
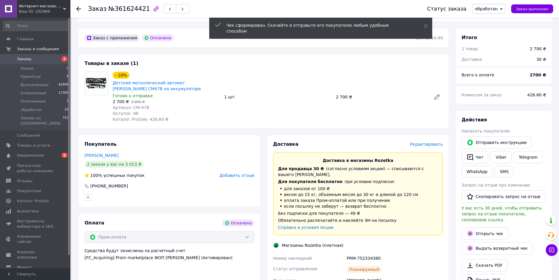
scroll to position [157, 0]
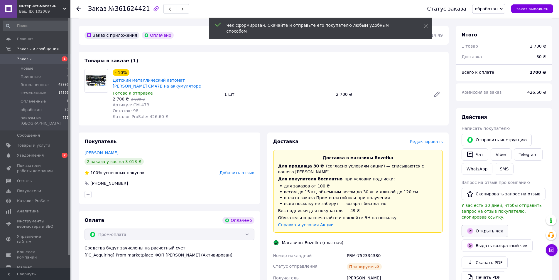
click at [474, 227] on icon at bounding box center [470, 230] width 7 height 7
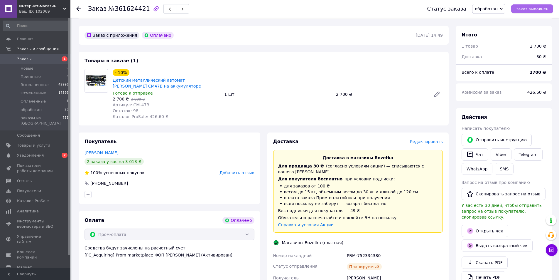
click at [537, 11] on button "Заказ выполнен" at bounding box center [533, 8] width 42 height 9
drag, startPoint x: 381, startPoint y: 243, endPoint x: 346, endPoint y: 245, distance: 34.2
click at [346, 250] on div "PRM-752334380" at bounding box center [395, 255] width 98 height 11
click at [504, 150] on link "Viber" at bounding box center [501, 154] width 21 height 12
click at [142, 193] on div at bounding box center [169, 194] width 172 height 9
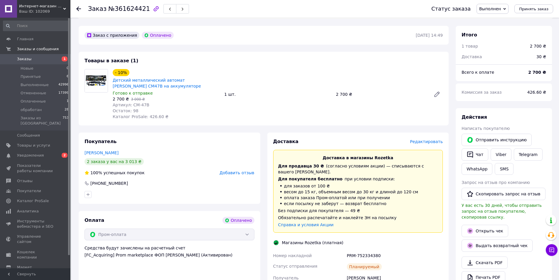
click at [80, 9] on icon at bounding box center [78, 8] width 5 height 5
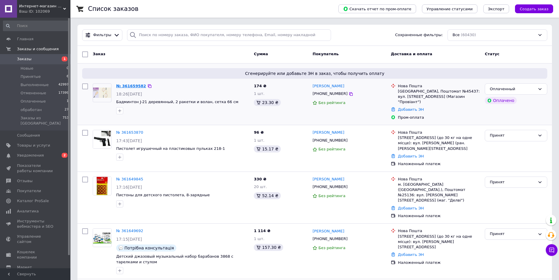
click at [131, 84] on link "№ 361659582" at bounding box center [131, 86] width 30 height 4
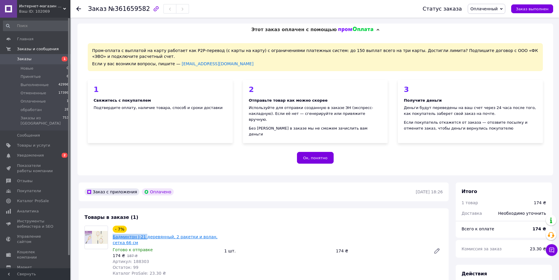
drag, startPoint x: 110, startPoint y: 231, endPoint x: 144, endPoint y: 232, distance: 33.8
click at [144, 232] on div "- 7% Бадминтон J-21 деревянный, 2 ракетки и волан, сетка 66 см Готово к отправк…" at bounding box center [166, 250] width 112 height 53
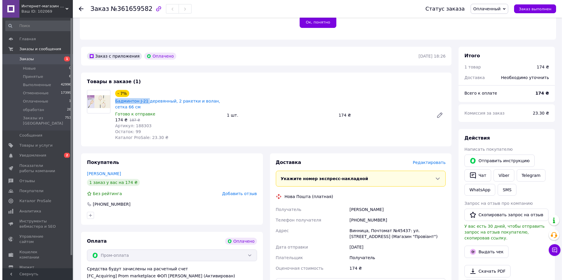
scroll to position [196, 0]
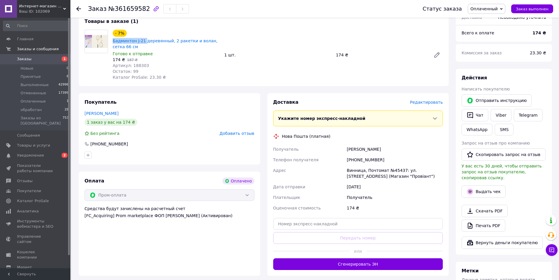
drag, startPoint x: 343, startPoint y: 143, endPoint x: 383, endPoint y: 143, distance: 39.9
click at [383, 144] on div "Получатель [PERSON_NAME] Телефон получателя [PHONE_NUMBER] [PERSON_NAME], Почто…" at bounding box center [358, 178] width 172 height 69
drag, startPoint x: 390, startPoint y: 151, endPoint x: 355, endPoint y: 158, distance: 35.9
click at [355, 158] on div "[PHONE_NUMBER]" at bounding box center [395, 159] width 98 height 11
drag, startPoint x: 344, startPoint y: 162, endPoint x: 365, endPoint y: 164, distance: 21.6
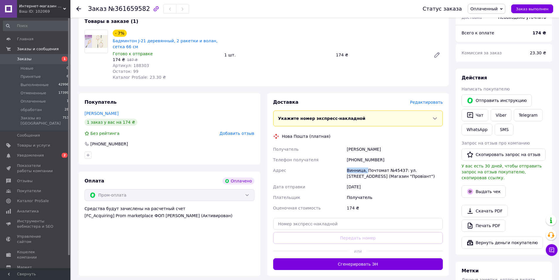
click at [365, 164] on div "Получатель [PERSON_NAME] Телефон получателя [PHONE_NUMBER] [PERSON_NAME], Почто…" at bounding box center [358, 178] width 172 height 69
drag, startPoint x: 368, startPoint y: 151, endPoint x: 348, endPoint y: 151, distance: 20.3
click at [344, 152] on div "Получатель [PERSON_NAME] Телефон получателя [PHONE_NUMBER] [PERSON_NAME], Почто…" at bounding box center [358, 178] width 172 height 69
click at [427, 100] on span "Редактировать" at bounding box center [426, 102] width 33 height 5
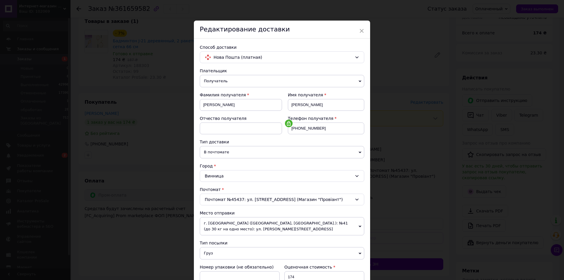
click at [242, 153] on span "В почтомате" at bounding box center [282, 152] width 164 height 12
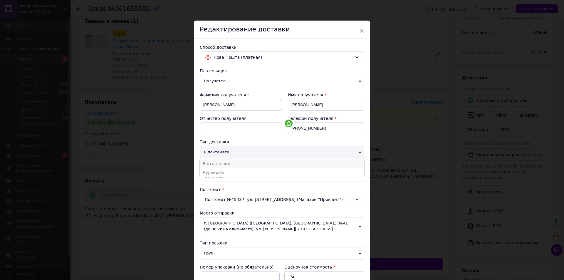
click at [223, 163] on li "В отделении" at bounding box center [282, 163] width 164 height 9
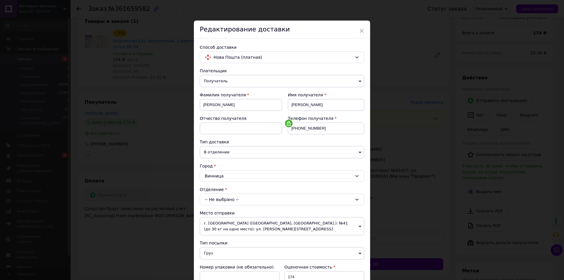
click at [250, 201] on div "-- Не выбрано --" at bounding box center [282, 200] width 164 height 12
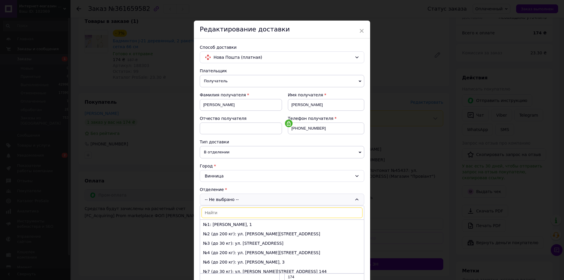
type input "5"
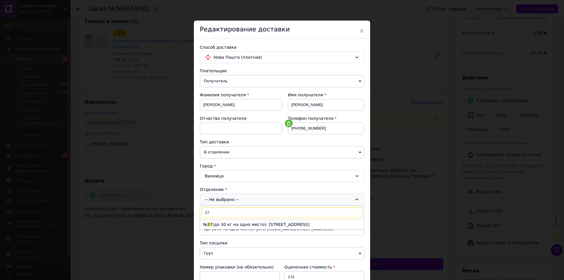
scroll to position [0, 0]
type input "37"
click at [268, 226] on li "№ 37 (до 30 кг на одно место): [STREET_ADDRESS]" at bounding box center [282, 224] width 164 height 9
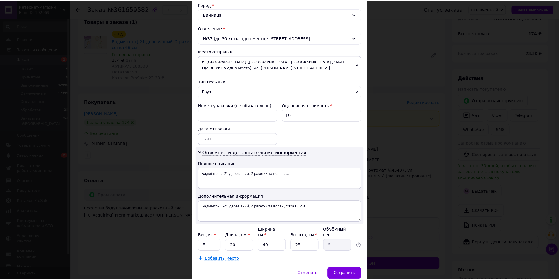
scroll to position [182, 0]
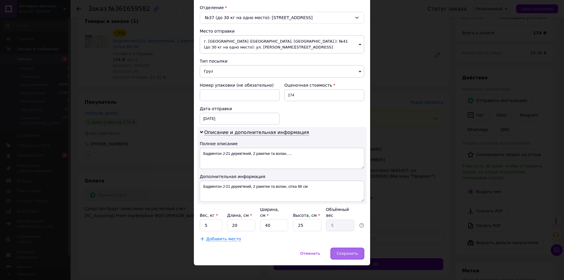
click at [347, 251] on span "Сохранить" at bounding box center [347, 253] width 21 height 4
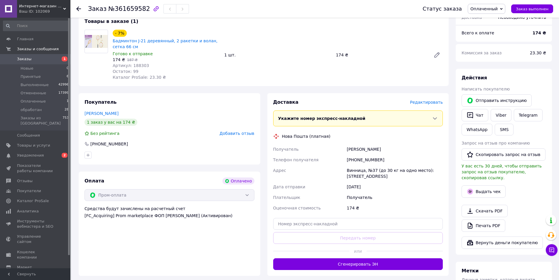
drag, startPoint x: 395, startPoint y: 146, endPoint x: 369, endPoint y: 146, distance: 26.1
click at [369, 146] on div "[PERSON_NAME]" at bounding box center [395, 149] width 98 height 11
click at [489, 4] on span "Оплаченный" at bounding box center [487, 9] width 38 height 10
click at [488, 47] on li "обработан" at bounding box center [486, 47] width 37 height 9
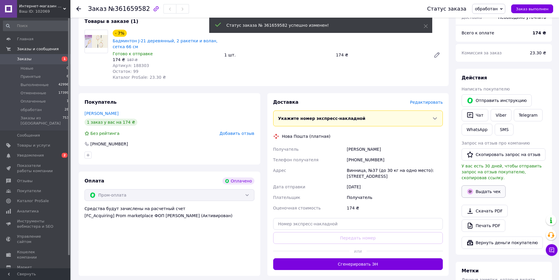
click at [478, 185] on button "Выдать чек" at bounding box center [484, 191] width 44 height 12
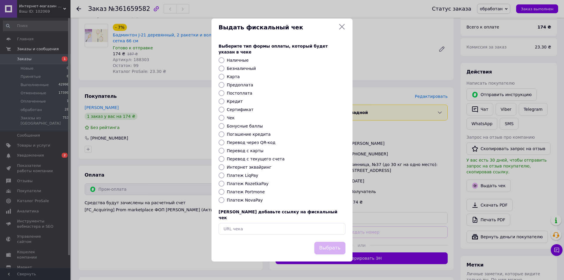
click at [218, 183] on div at bounding box center [221, 184] width 8 height 6
click at [221, 181] on input "Платеж RozetkaPay" at bounding box center [221, 184] width 6 height 6
radio input "true"
click at [335, 242] on button "Выбрать" at bounding box center [329, 248] width 31 height 13
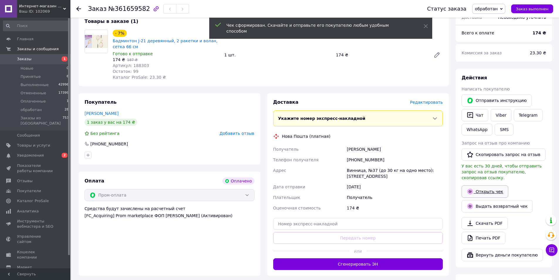
click at [487, 185] on link "Открыть чек" at bounding box center [485, 191] width 47 height 12
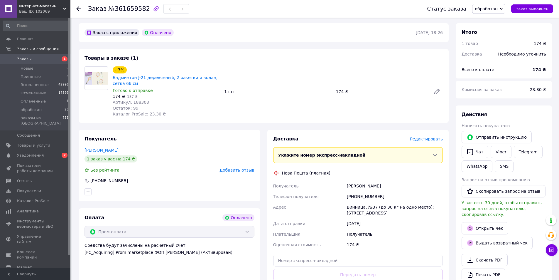
scroll to position [157, 0]
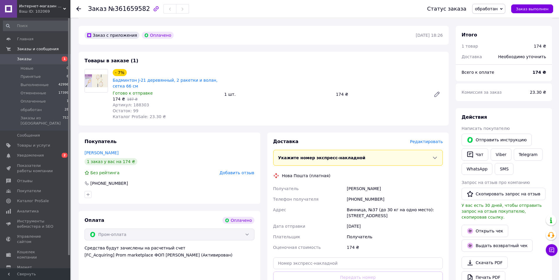
click at [79, 9] on use at bounding box center [78, 8] width 5 height 5
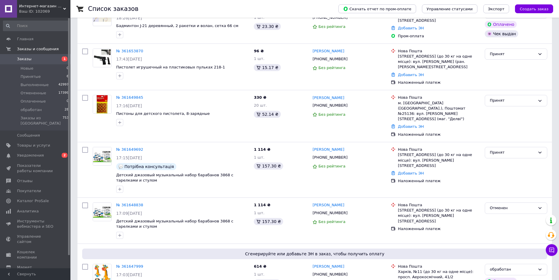
scroll to position [78, 0]
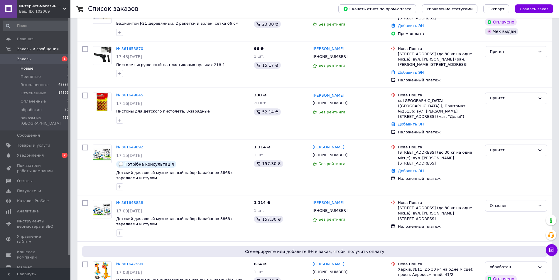
click at [24, 70] on span "Новые" at bounding box center [27, 68] width 13 height 5
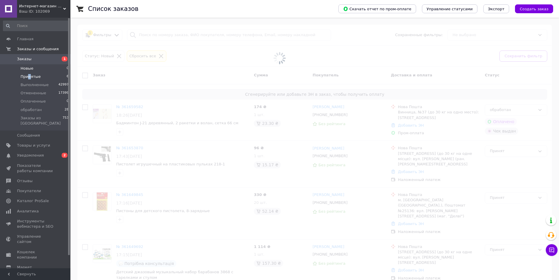
click at [29, 75] on span "Принятые" at bounding box center [31, 76] width 20 height 5
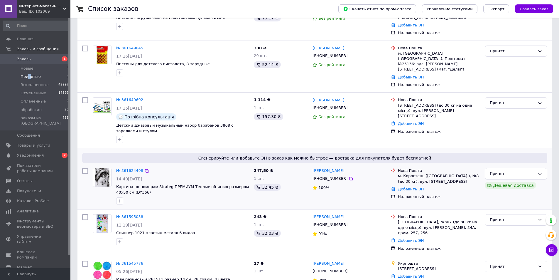
scroll to position [103, 0]
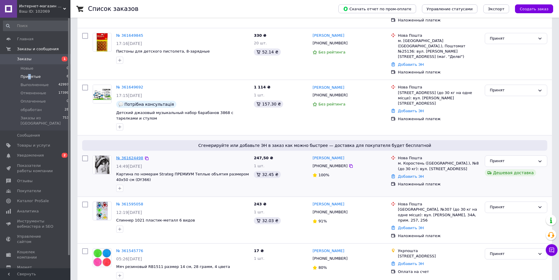
click at [128, 156] on link "№ 361624498" at bounding box center [129, 158] width 27 height 4
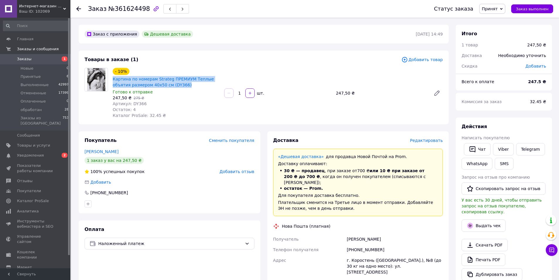
drag, startPoint x: 167, startPoint y: 86, endPoint x: 111, endPoint y: 81, distance: 56.0
click at [111, 81] on div "- 10% Картина по номерам Strateg ПРЕМИУМ Теплые объятия размером 40х50 см (DY36…" at bounding box center [166, 93] width 112 height 53
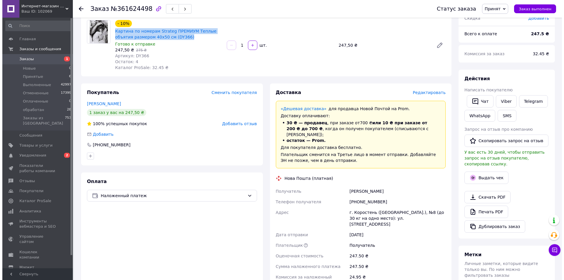
scroll to position [78, 0]
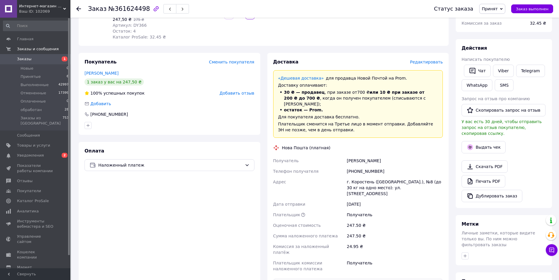
drag, startPoint x: 342, startPoint y: 154, endPoint x: 387, endPoint y: 159, distance: 45.3
click at [387, 159] on div "Получатель [PERSON_NAME] Телефон получателя [PHONE_NUMBER] Адрес г. Коростень (…" at bounding box center [358, 214] width 172 height 119
drag, startPoint x: 387, startPoint y: 167, endPoint x: 354, endPoint y: 169, distance: 33.3
click at [354, 169] on div "[PHONE_NUMBER]" at bounding box center [395, 171] width 98 height 11
drag, startPoint x: 346, startPoint y: 176, endPoint x: 409, endPoint y: 178, distance: 63.7
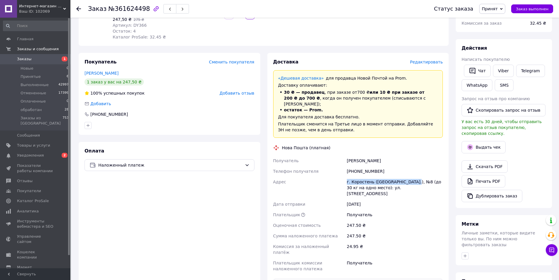
click at [409, 178] on div "г. Коростень ([GEOGRAPHIC_DATA].), №8 (до 30 кг на одно место): ул. [STREET_ADD…" at bounding box center [395, 187] width 98 height 22
click at [482, 141] on button "Выдать чек" at bounding box center [484, 147] width 44 height 12
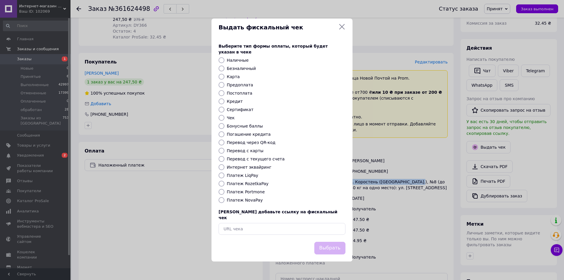
click at [222, 199] on input "Платеж NovaPay" at bounding box center [221, 200] width 6 height 6
radio input "true"
click at [342, 30] on icon at bounding box center [341, 26] width 7 height 7
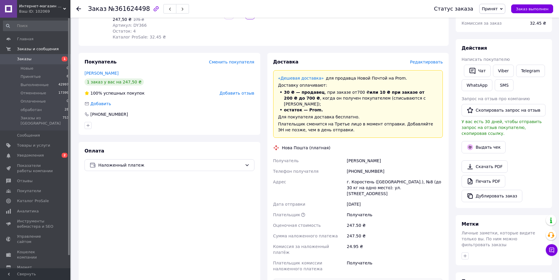
click at [421, 63] on span "Редактировать" at bounding box center [426, 62] width 33 height 5
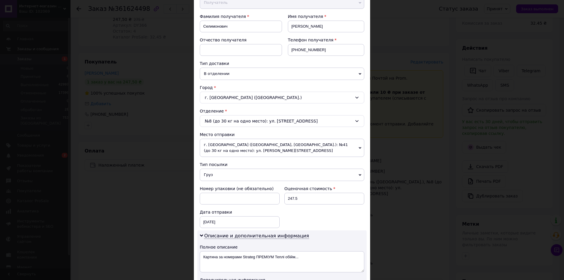
click at [264, 149] on span "г. [GEOGRAPHIC_DATA] ([GEOGRAPHIC_DATA], [GEOGRAPHIC_DATA].): №41 (до 30 кг на …" at bounding box center [282, 148] width 164 height 18
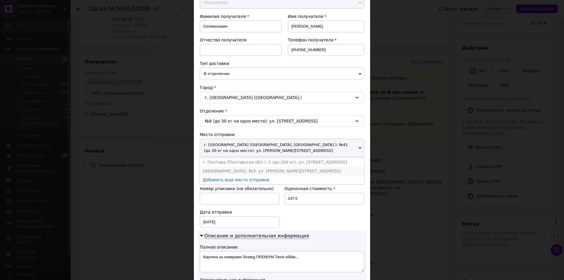
click at [216, 171] on li "[GEOGRAPHIC_DATA]: №3: ул. [PERSON_NAME][STREET_ADDRESS]" at bounding box center [282, 170] width 164 height 9
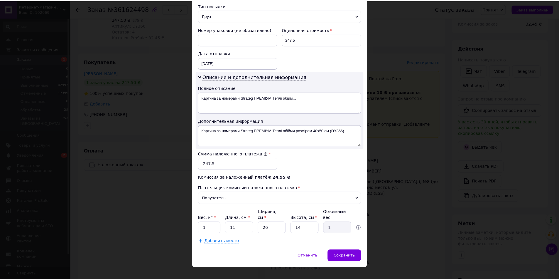
scroll to position [234, 0]
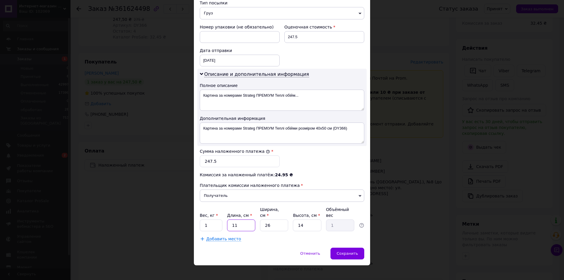
drag, startPoint x: 229, startPoint y: 223, endPoint x: 252, endPoint y: 218, distance: 23.3
click at [246, 222] on input "11" at bounding box center [241, 225] width 28 height 12
type input "4"
type input "0.36"
type input "40"
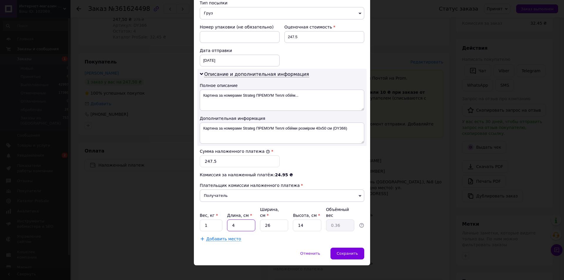
type input "3.64"
type input "40"
type input "5"
type input "0.7"
type input "50"
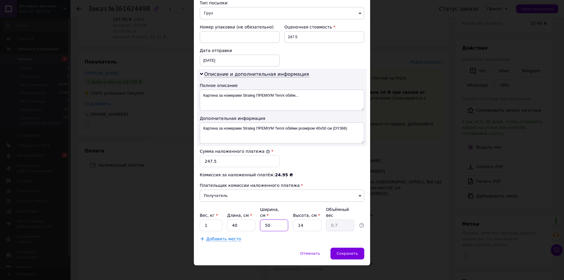
type input "7"
type input "50"
type input "2"
type input "1"
type input "2"
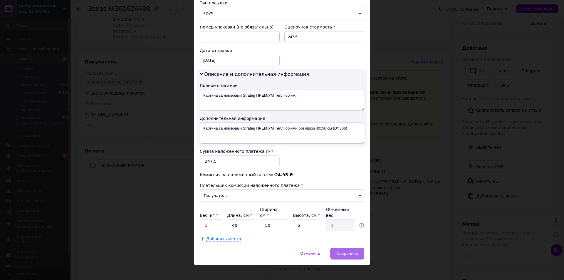
click at [357, 250] on div "Сохранить" at bounding box center [347, 254] width 34 height 12
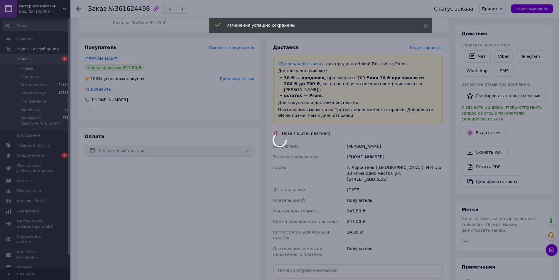
scroll to position [117, 0]
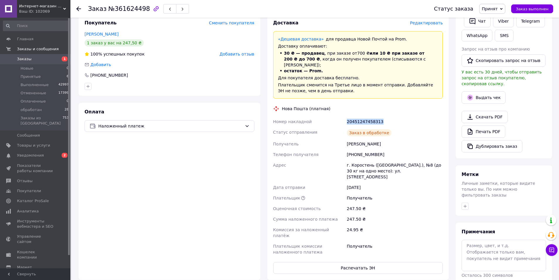
drag, startPoint x: 388, startPoint y: 115, endPoint x: 346, endPoint y: 117, distance: 42.3
click at [346, 117] on div "20451247458313" at bounding box center [395, 121] width 98 height 11
click at [355, 262] on button "Распечатать ЭН" at bounding box center [358, 268] width 170 height 12
click at [493, 9] on span "Принят" at bounding box center [490, 8] width 16 height 5
click at [503, 47] on li "обработан" at bounding box center [495, 47] width 31 height 9
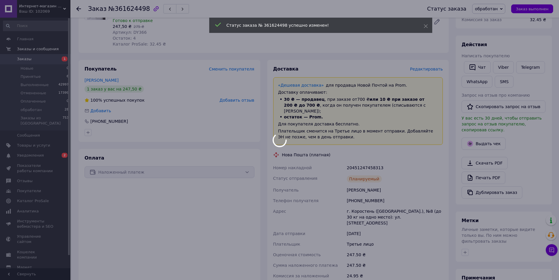
scroll to position [39, 0]
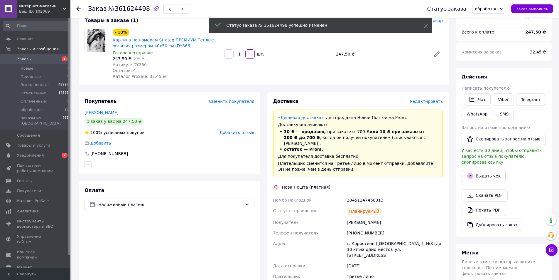
click at [78, 8] on icon at bounding box center [78, 8] width 5 height 5
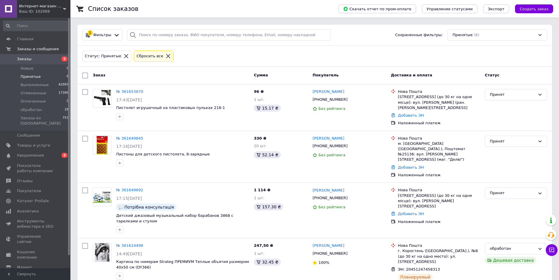
click at [166, 53] on icon at bounding box center [168, 55] width 5 height 5
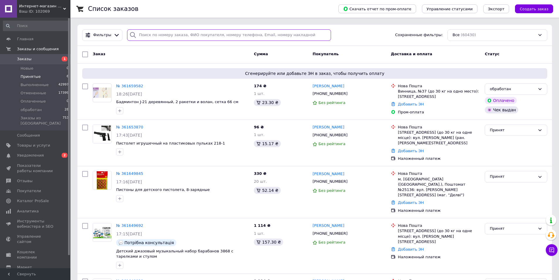
click at [151, 31] on input "search" at bounding box center [229, 34] width 204 height 11
paste input "[PHONE_NUMBER]"
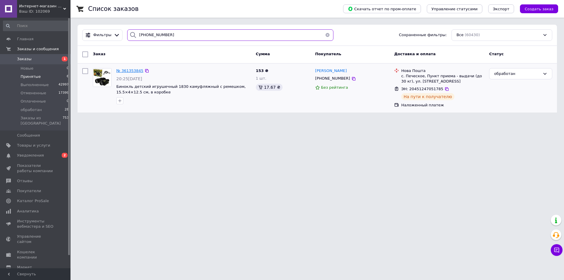
type input "[PHONE_NUMBER]"
click at [133, 71] on span "№ 361353845" at bounding box center [129, 70] width 27 height 4
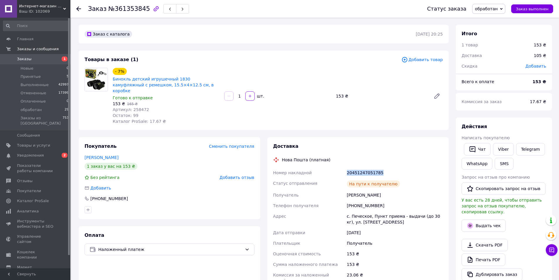
drag, startPoint x: 363, startPoint y: 165, endPoint x: 343, endPoint y: 167, distance: 20.4
click at [342, 167] on div "Номер накладной 20451247051785 Статус отправления На пути к получателю Получате…" at bounding box center [358, 240] width 172 height 146
click at [496, 150] on link "Viber" at bounding box center [503, 149] width 21 height 12
click at [537, 10] on span "Заказ выполнен" at bounding box center [532, 9] width 33 height 4
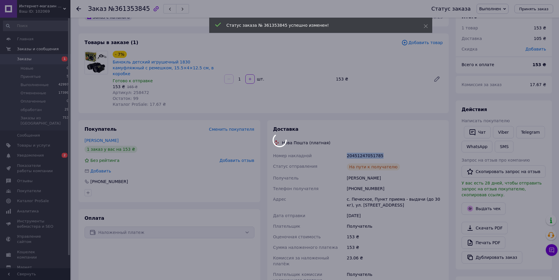
scroll to position [78, 0]
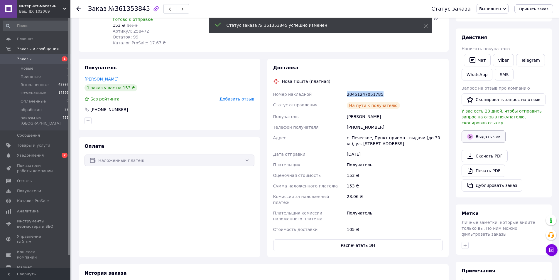
click at [482, 132] on button "Выдать чек" at bounding box center [484, 136] width 44 height 12
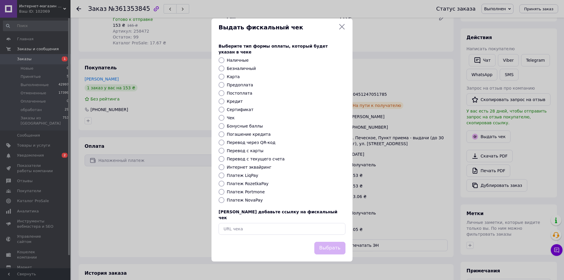
click at [226, 199] on div "Платеж NovaPay" at bounding box center [286, 200] width 121 height 6
click at [221, 200] on input "Платеж NovaPay" at bounding box center [221, 200] width 6 height 6
radio input "true"
click at [329, 243] on button "Выбрать" at bounding box center [329, 248] width 31 height 13
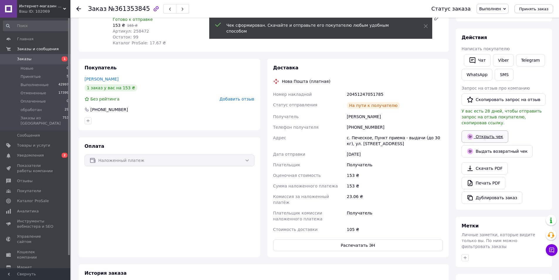
click at [488, 133] on link "Открыть чек" at bounding box center [485, 136] width 47 height 12
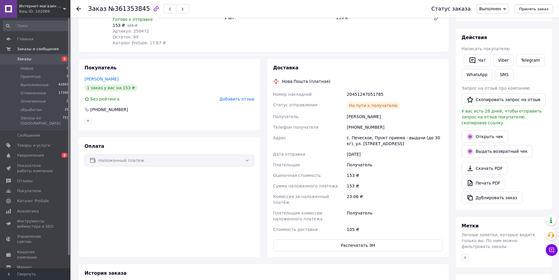
click at [79, 7] on icon at bounding box center [78, 8] width 5 height 5
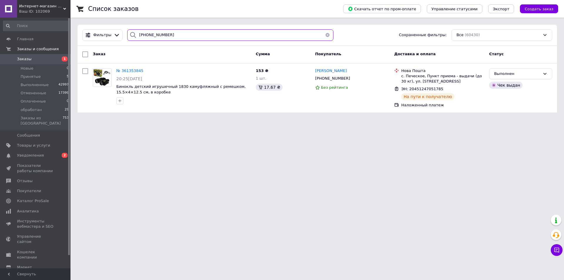
drag, startPoint x: 180, startPoint y: 37, endPoint x: 131, endPoint y: 35, distance: 48.8
click at [131, 35] on div "[PHONE_NUMBER]" at bounding box center [230, 34] width 206 height 11
paste input "9-013-16-19"
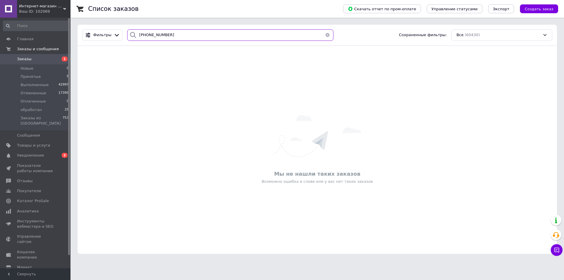
drag, startPoint x: 162, startPoint y: 33, endPoint x: 126, endPoint y: 34, distance: 36.7
click at [127, 34] on div "[PHONE_NUMBER]" at bounding box center [230, 34] width 206 height 11
paste input "5-39-29-701"
type input "[PHONE_NUMBER]"
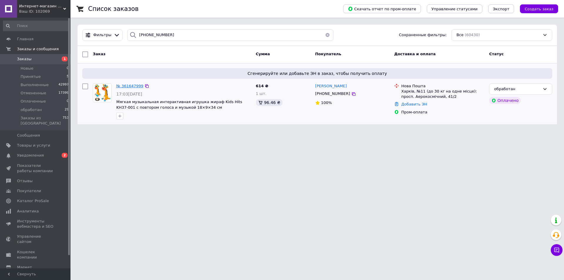
click at [127, 86] on span "№ 361647999" at bounding box center [129, 86] width 27 height 4
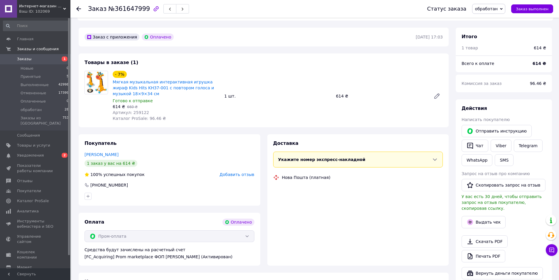
scroll to position [157, 0]
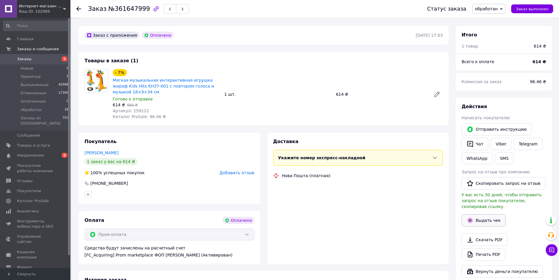
click at [480, 214] on button "Выдать чек" at bounding box center [484, 220] width 44 height 12
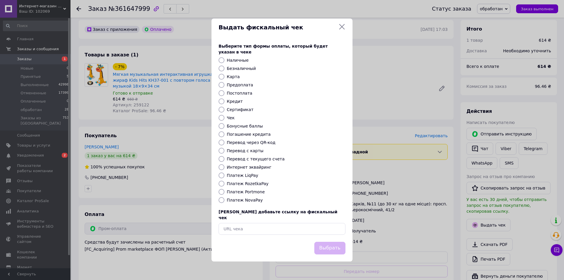
click at [222, 198] on input "Платеж NovaPay" at bounding box center [221, 200] width 6 height 6
radio input "true"
click at [221, 184] on input "Платеж RozetkaPay" at bounding box center [221, 184] width 6 height 6
radio input "true"
click at [334, 242] on button "Выбрать" at bounding box center [329, 248] width 31 height 13
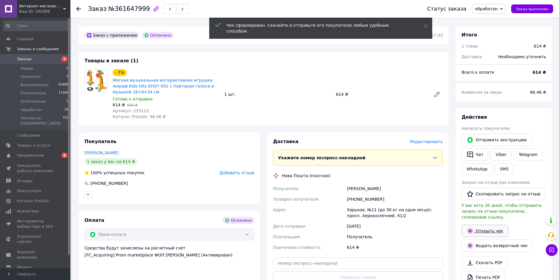
click at [484, 225] on link "Открыть чек" at bounding box center [485, 231] width 47 height 12
